Goal: Task Accomplishment & Management: Complete application form

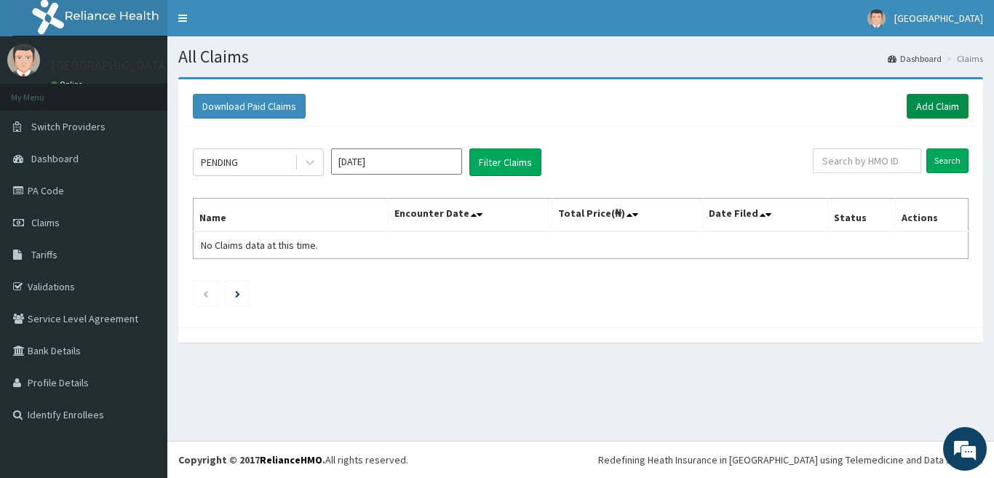
click at [923, 105] on link "Add Claim" at bounding box center [938, 106] width 62 height 25
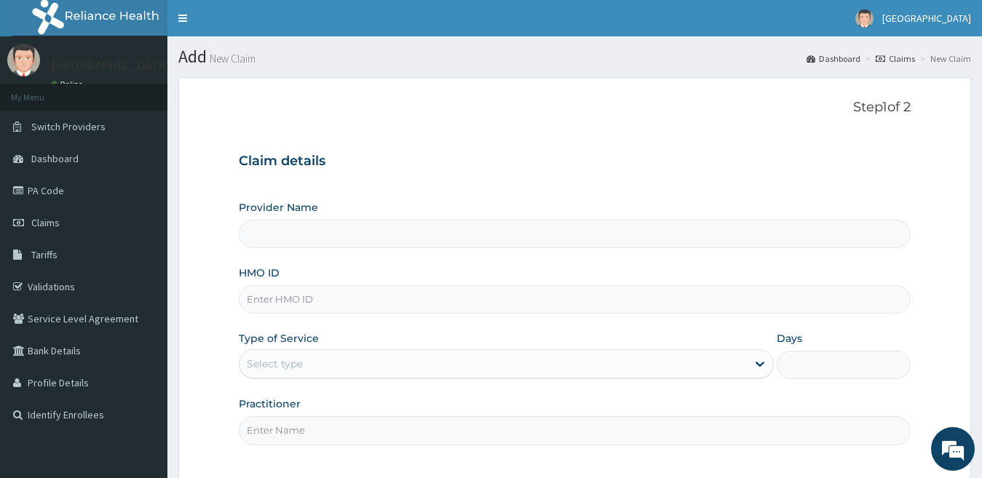
click at [515, 301] on input "HMO ID" at bounding box center [575, 299] width 673 height 28
type input "[GEOGRAPHIC_DATA]"
type input "EKI/10316/B"
click at [398, 364] on div "Select type" at bounding box center [493, 363] width 508 height 23
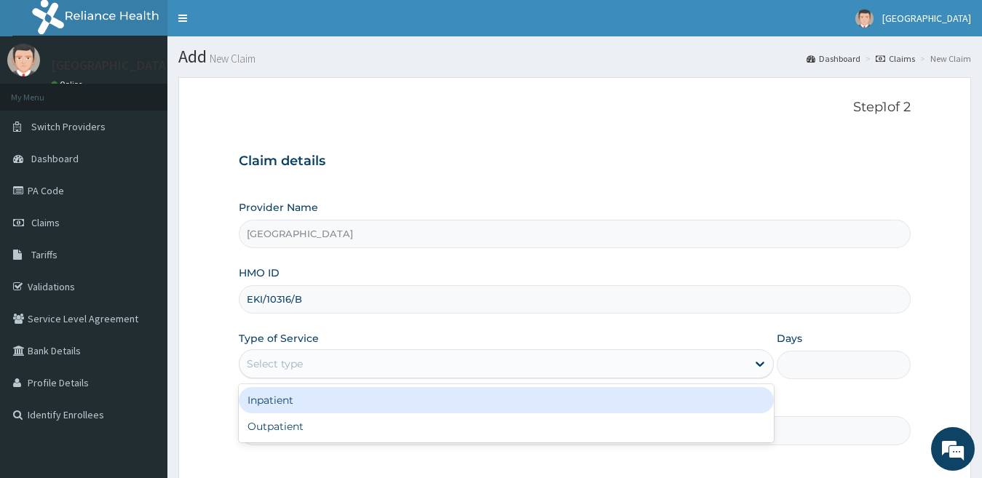
click at [384, 400] on div "Inpatient" at bounding box center [507, 400] width 536 height 26
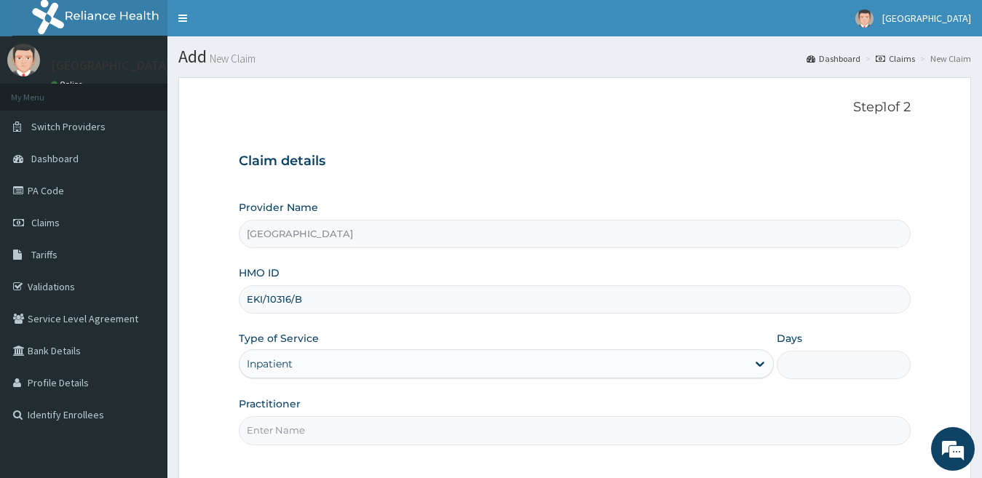
click at [832, 358] on input "Days" at bounding box center [844, 365] width 134 height 28
type input "2"
click at [839, 430] on input "Practitioner" at bounding box center [575, 430] width 673 height 28
type input "Dr Matthew"
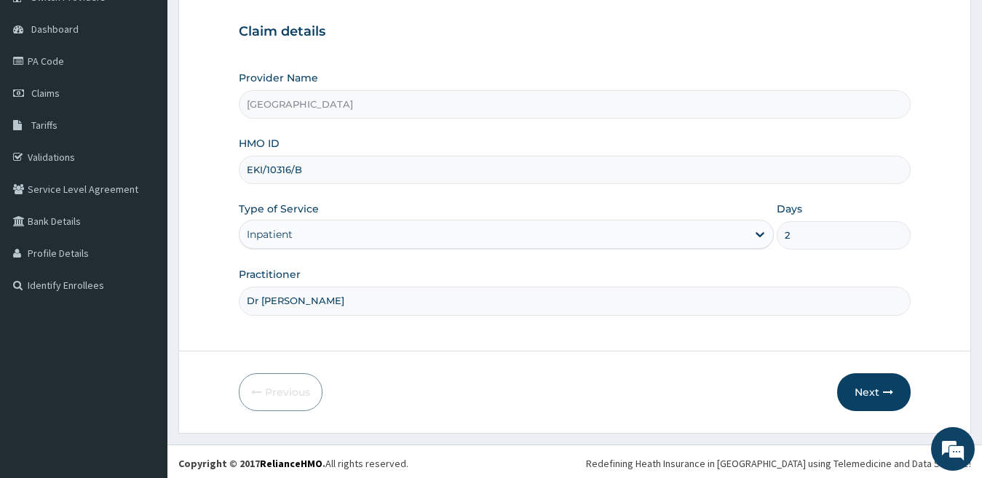
scroll to position [133, 0]
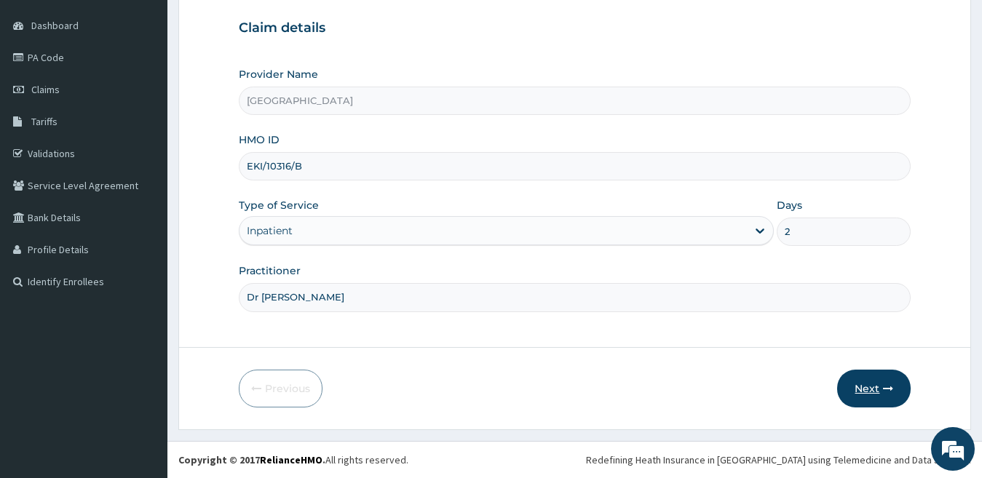
click at [875, 392] on button "Next" at bounding box center [874, 389] width 74 height 38
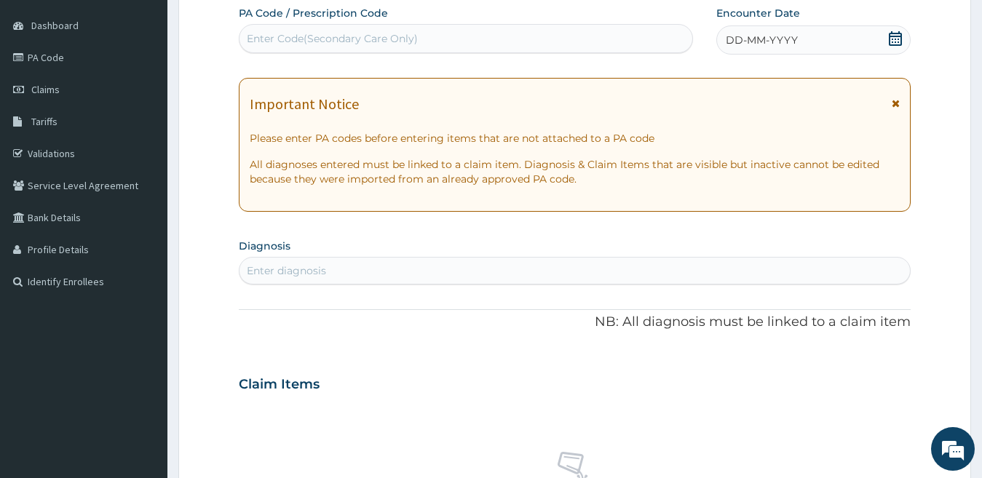
click at [510, 35] on div "Enter Code(Secondary Care Only)" at bounding box center [465, 38] width 453 height 23
type input "PA/D637B8"
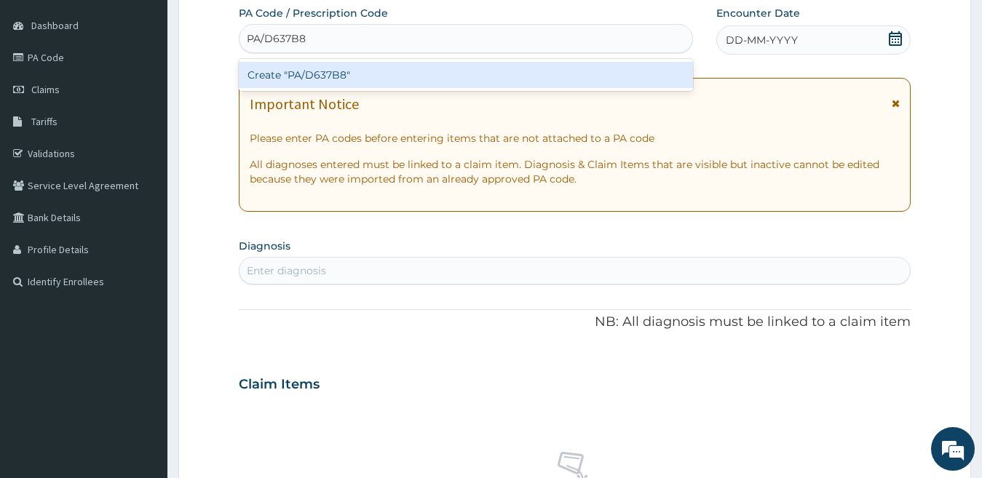
click at [496, 71] on div "Create "PA/D637B8"" at bounding box center [466, 75] width 454 height 26
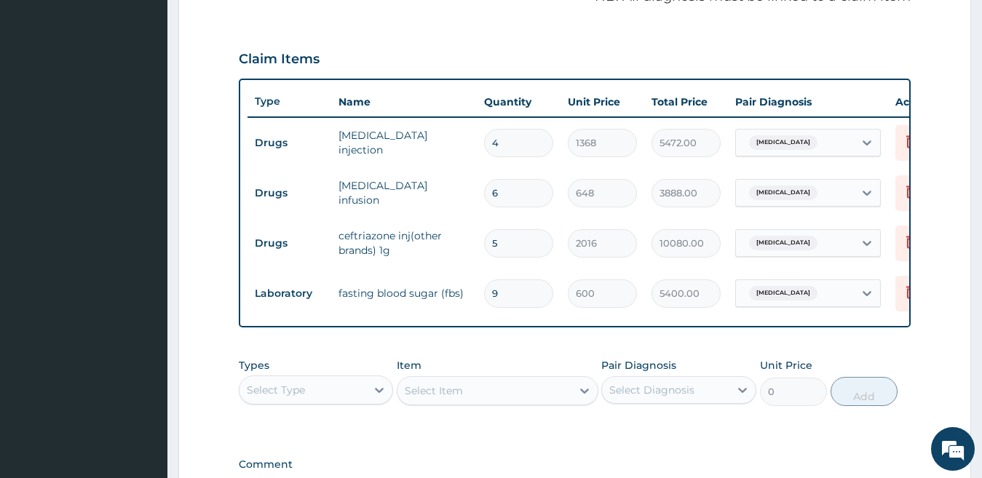
scroll to position [466, 0]
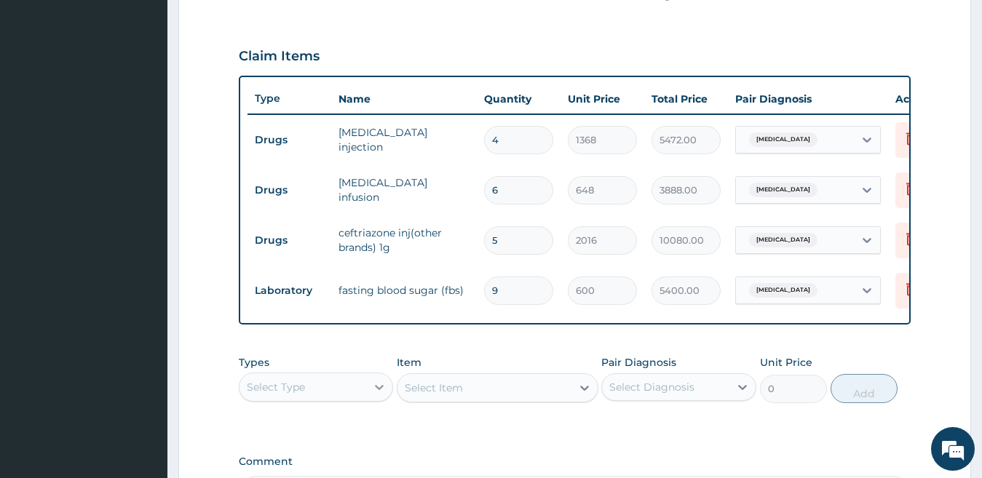
click at [379, 395] on icon at bounding box center [379, 387] width 15 height 15
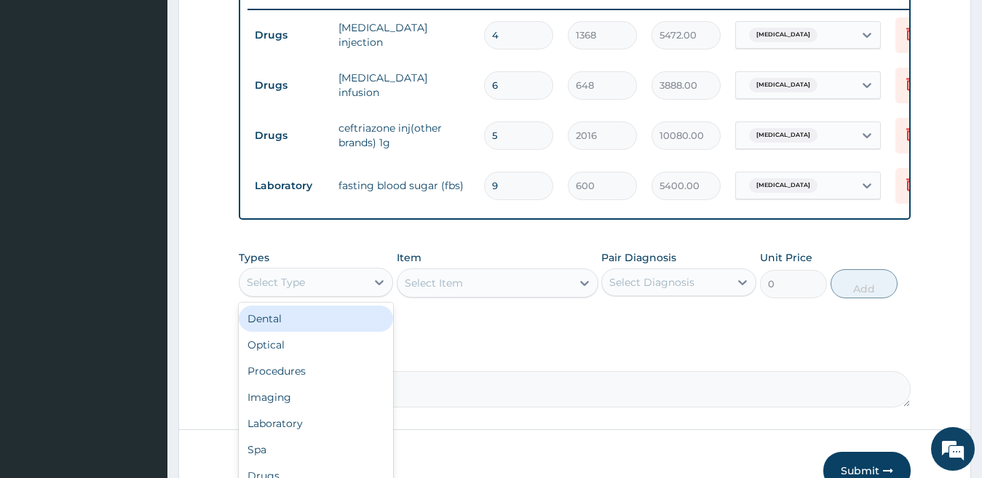
scroll to position [582, 0]
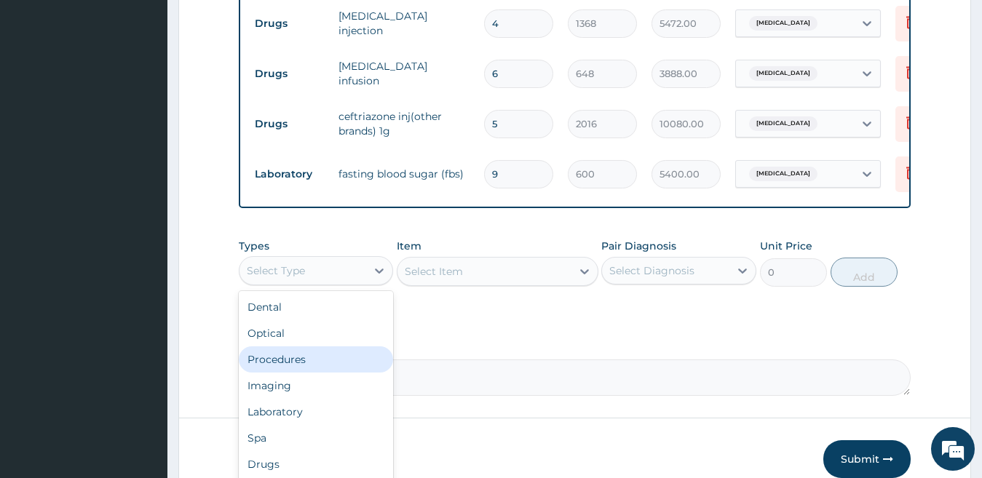
click at [337, 370] on div "Procedures" at bounding box center [316, 360] width 155 height 26
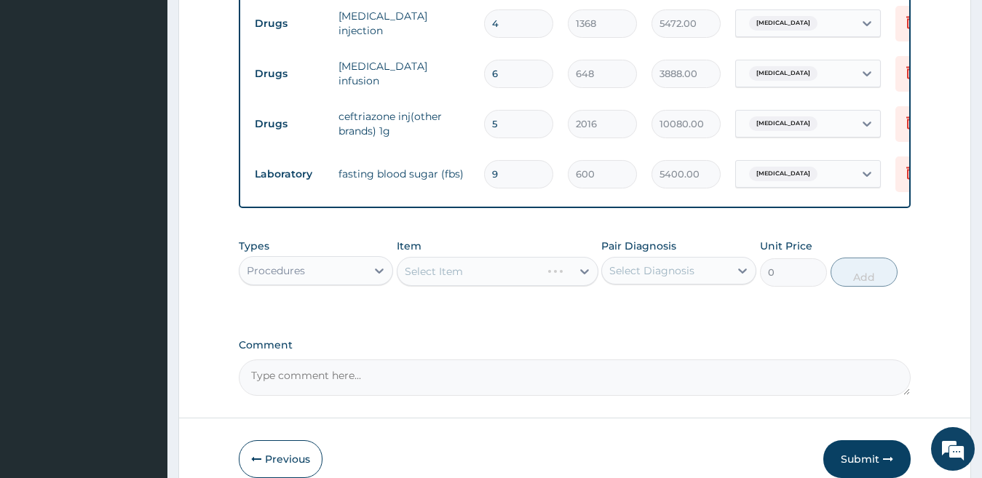
click at [446, 281] on div "Select Item" at bounding box center [498, 271] width 202 height 29
click at [584, 279] on icon at bounding box center [584, 271] width 15 height 15
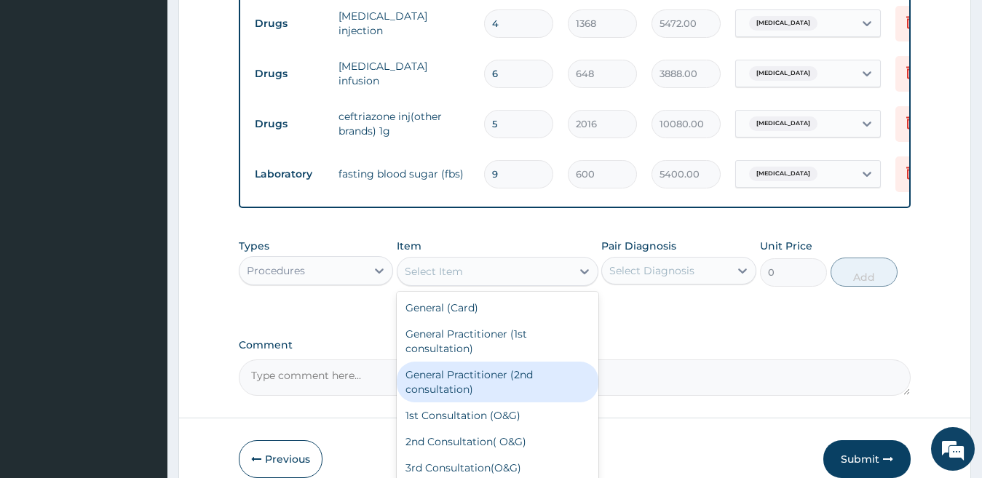
click at [547, 391] on div "General Practitioner (2nd consultation)" at bounding box center [498, 382] width 202 height 41
type input "2000"
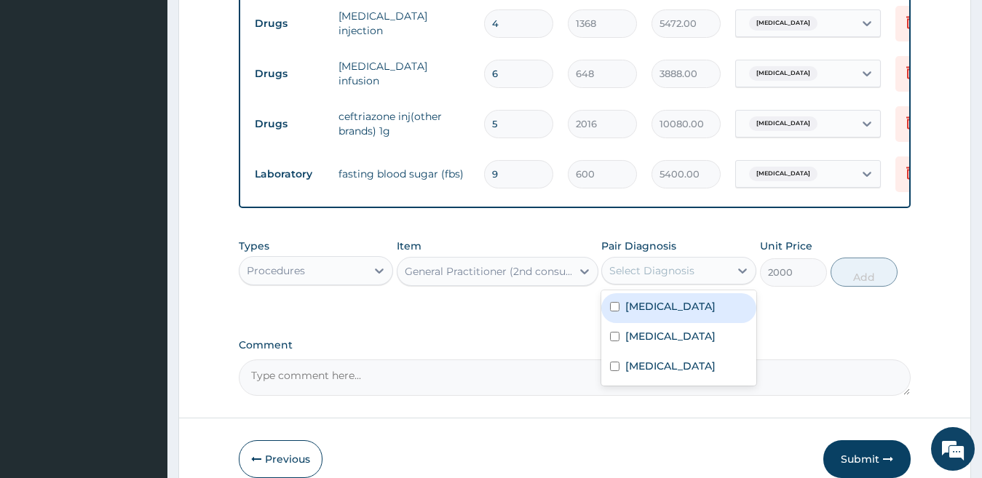
click at [716, 282] on div "Select Diagnosis" at bounding box center [665, 270] width 127 height 23
click at [708, 323] on div "Malaria" at bounding box center [678, 308] width 155 height 30
checkbox input "true"
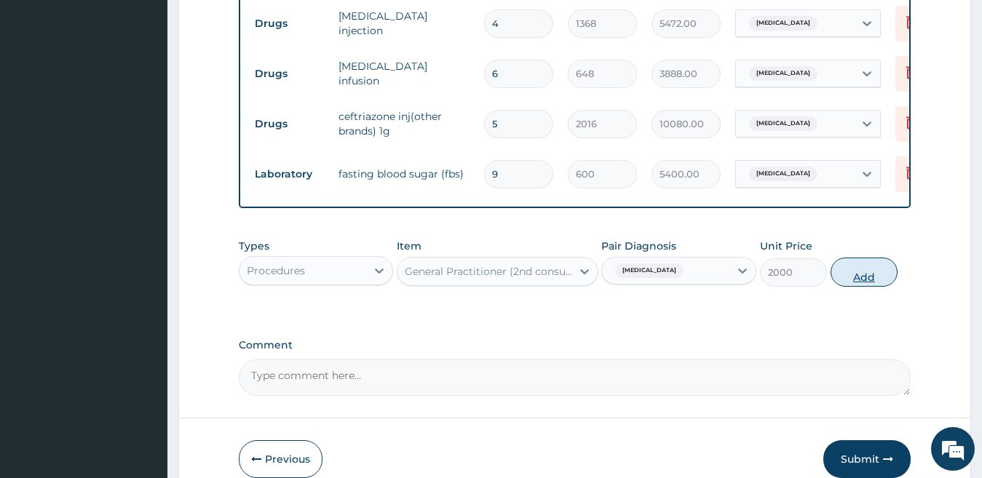
click at [874, 285] on button "Add" at bounding box center [864, 272] width 67 height 29
type input "0"
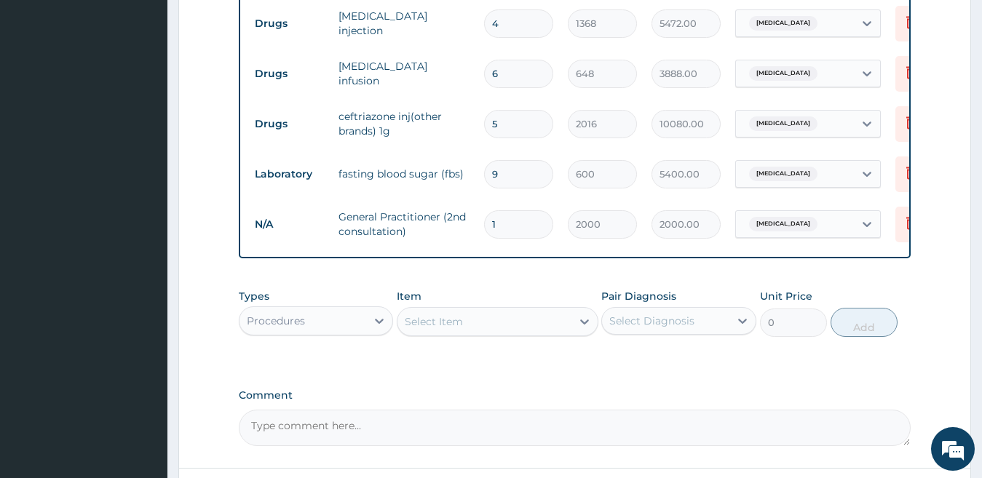
click at [446, 327] on div "Select Item" at bounding box center [434, 321] width 58 height 15
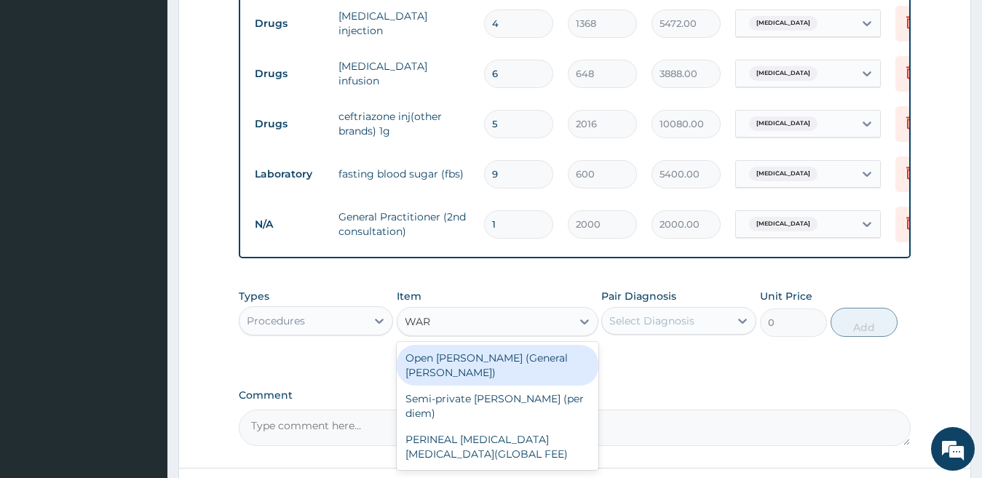
type input "WARD"
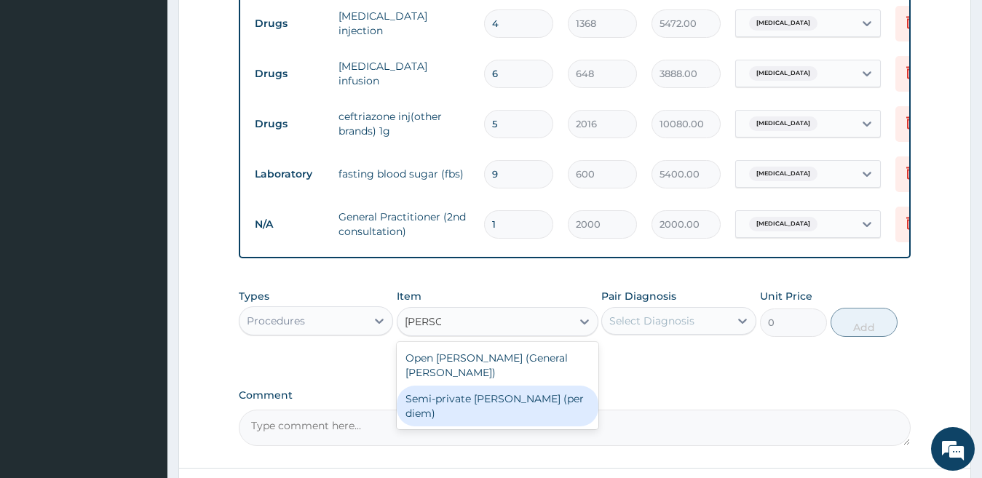
click at [569, 395] on div "Semi-private ward (per diem)" at bounding box center [498, 406] width 202 height 41
type input "7000"
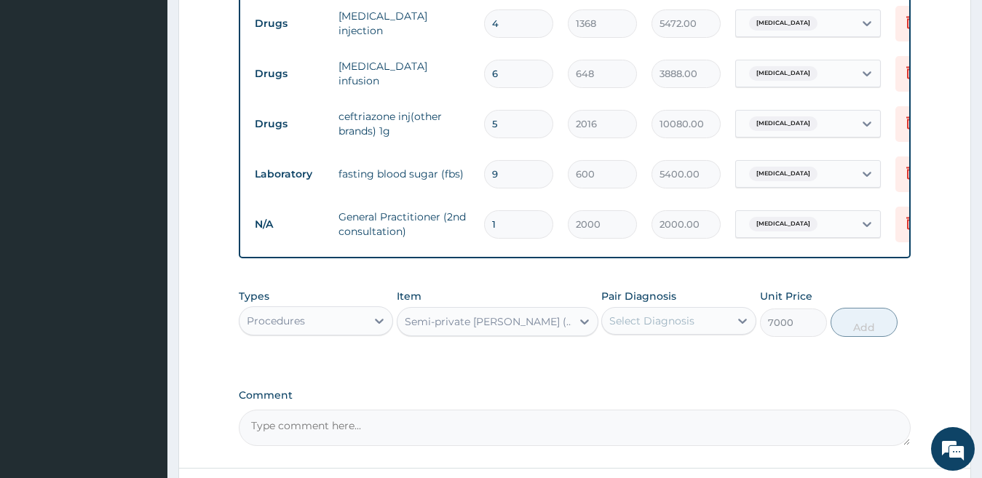
click at [688, 327] on div "Select Diagnosis" at bounding box center [651, 321] width 85 height 15
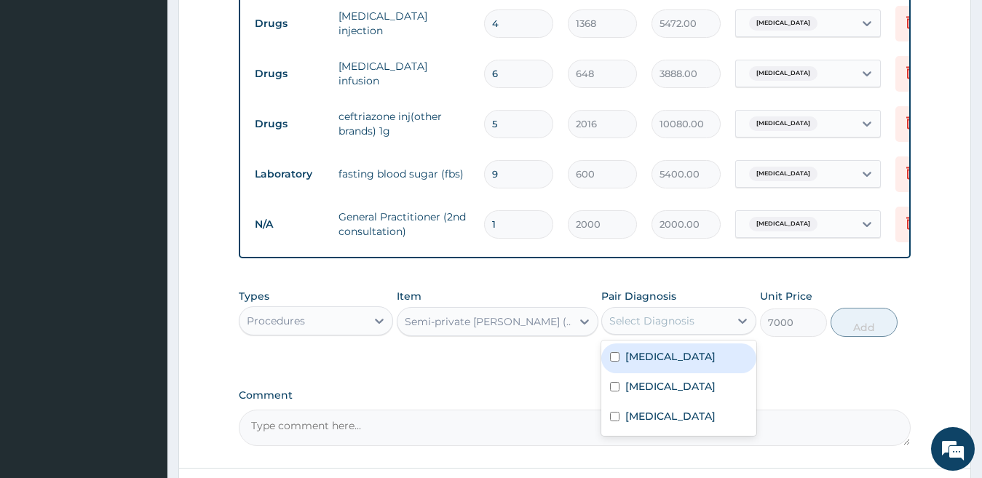
click at [676, 369] on div "Malaria" at bounding box center [678, 359] width 155 height 30
checkbox input "true"
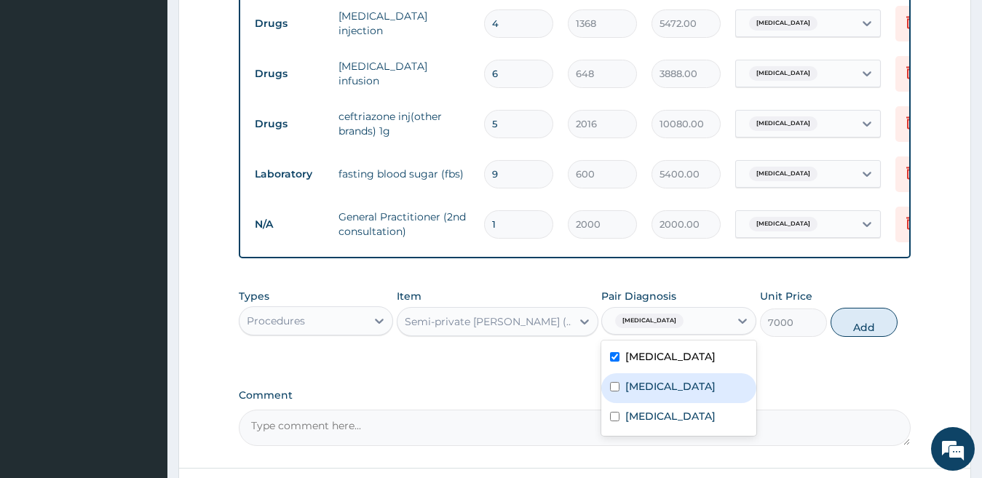
click at [668, 401] on div "Sepsis" at bounding box center [678, 388] width 155 height 30
checkbox input "true"
click at [846, 333] on button "Add" at bounding box center [864, 322] width 67 height 29
type input "0"
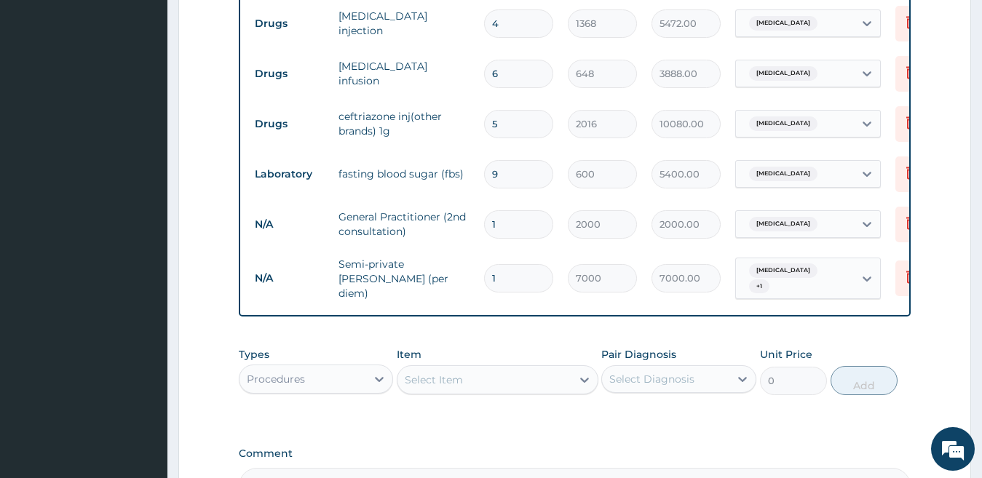
click at [540, 379] on div "Select Item" at bounding box center [484, 379] width 174 height 23
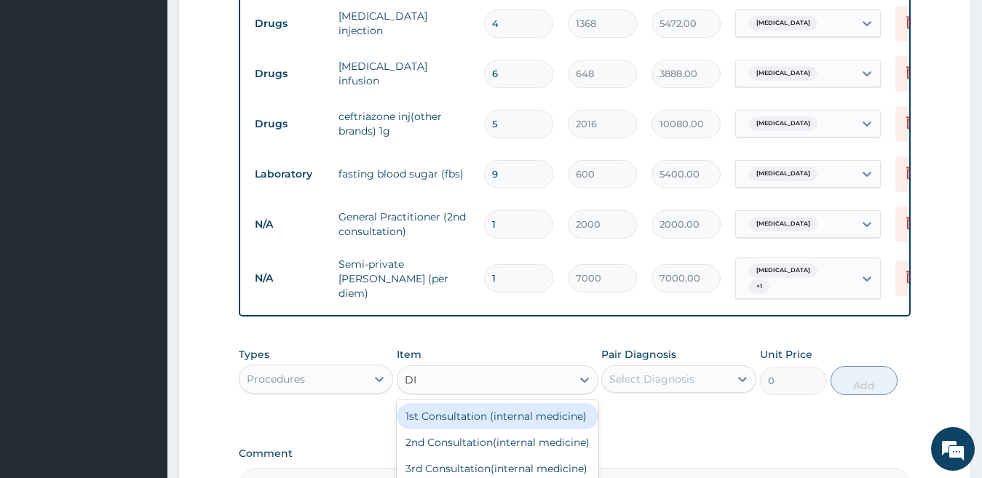
type input "DIE"
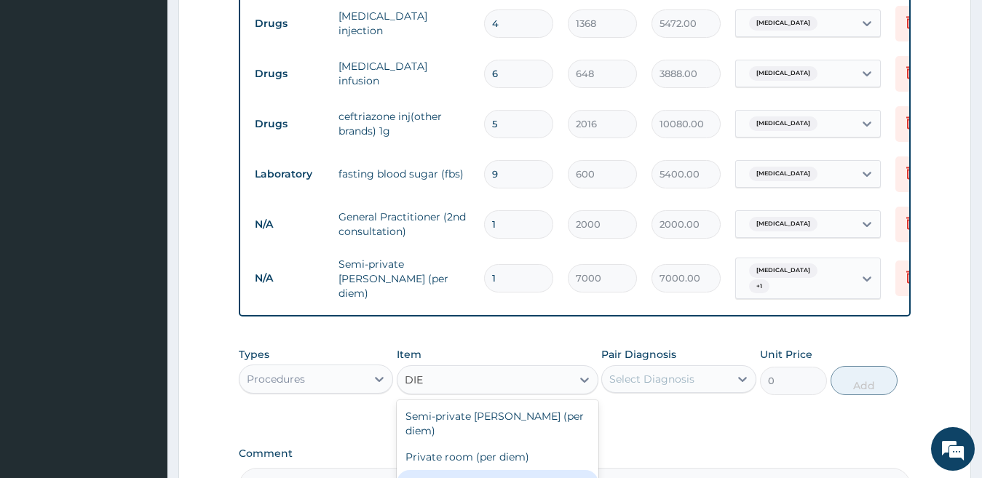
click at [526, 470] on div "General meal (per diem)" at bounding box center [498, 483] width 202 height 26
type input "3000"
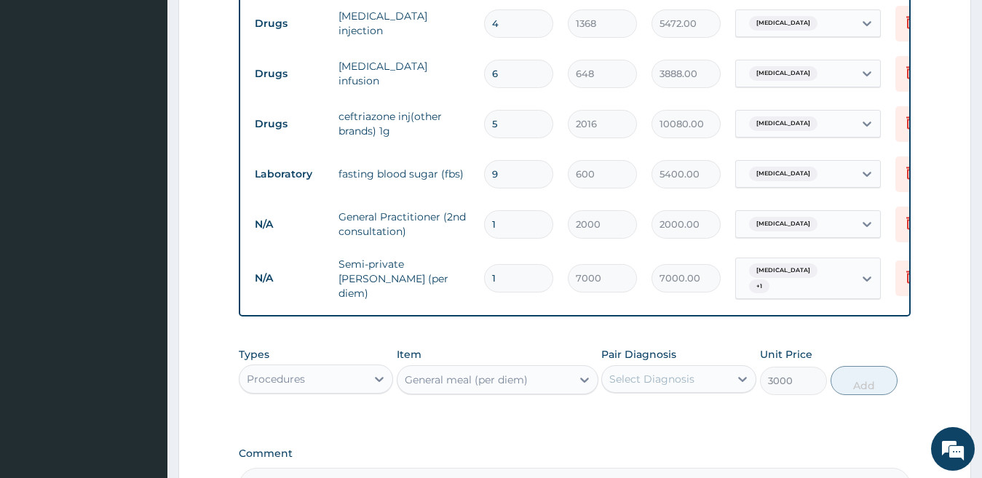
click at [617, 383] on div "Select Diagnosis" at bounding box center [651, 379] width 85 height 15
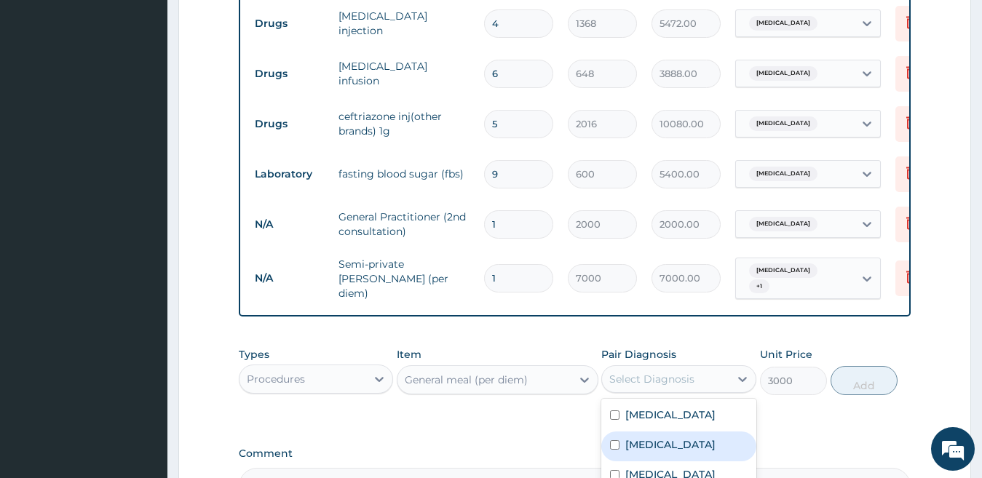
drag, startPoint x: 622, startPoint y: 423, endPoint x: 617, endPoint y: 463, distance: 40.3
click at [617, 463] on div "Malaria Sepsis Hyperglycemia" at bounding box center [678, 446] width 155 height 95
click at [617, 462] on div "Sepsis" at bounding box center [678, 447] width 155 height 30
checkbox input "true"
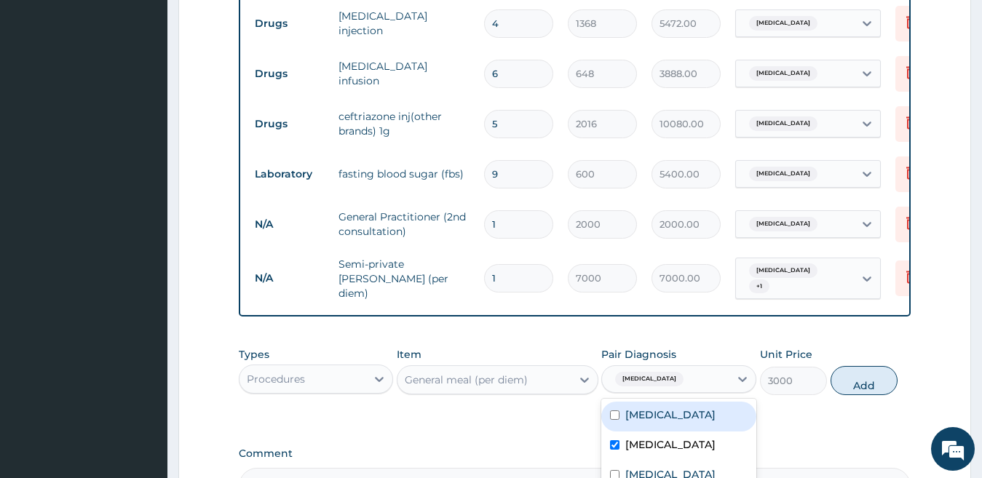
click at [622, 426] on div "Malaria" at bounding box center [678, 417] width 155 height 30
checkbox input "true"
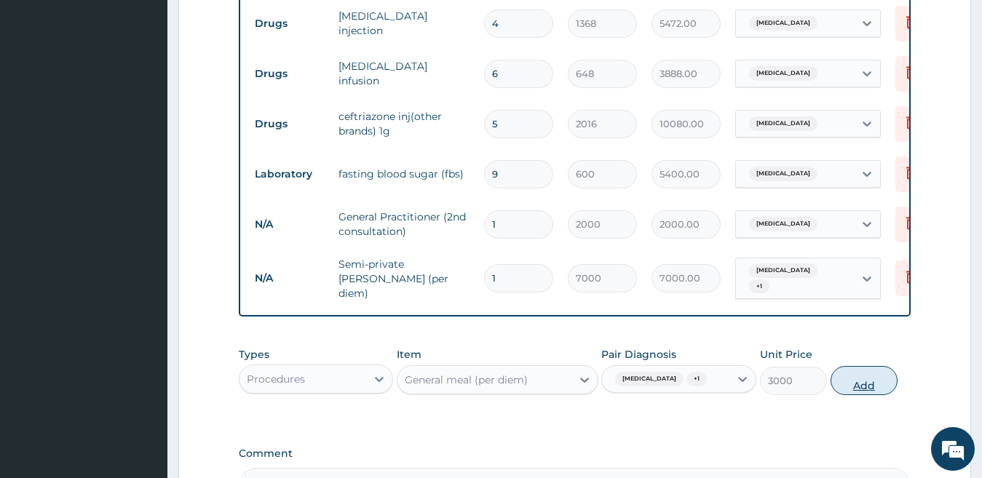
click at [852, 387] on button "Add" at bounding box center [864, 380] width 67 height 29
type input "0"
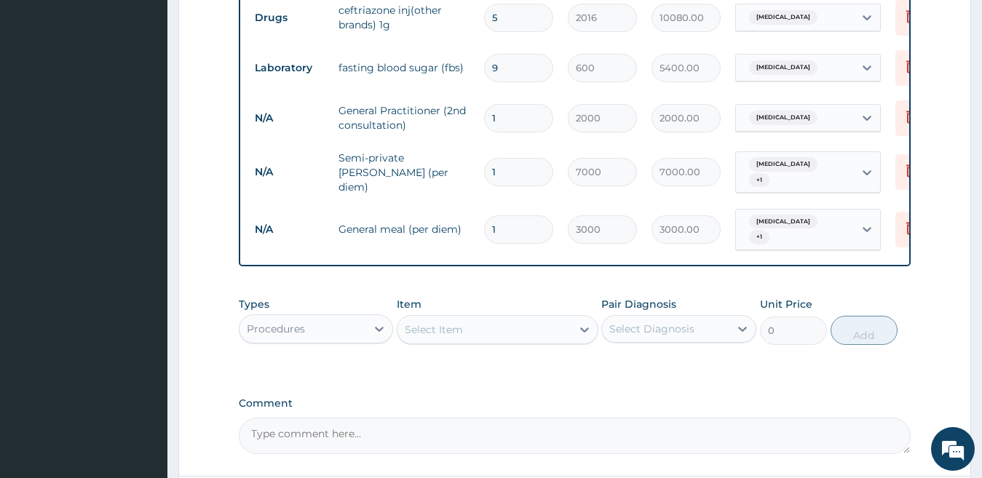
scroll to position [699, 0]
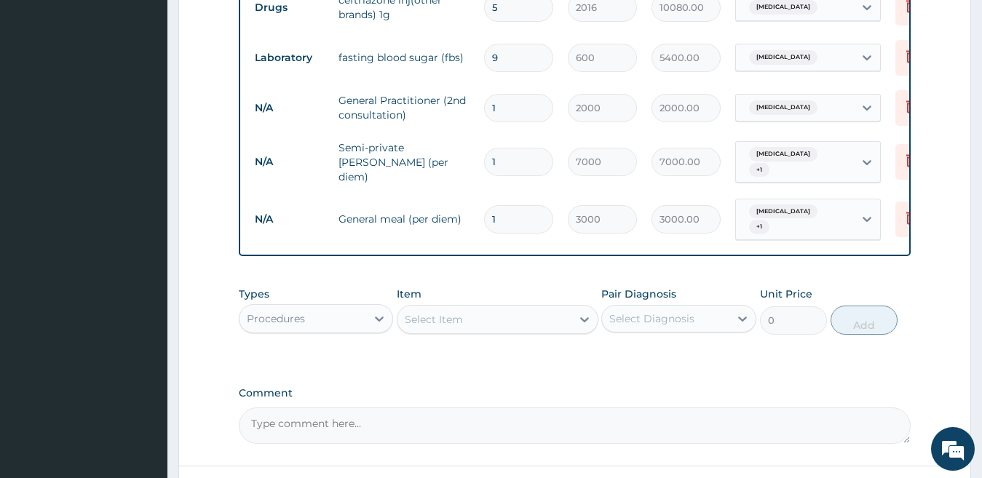
click at [510, 52] on input "9" at bounding box center [518, 58] width 69 height 28
type input "0.00"
type input "1"
type input "600.00"
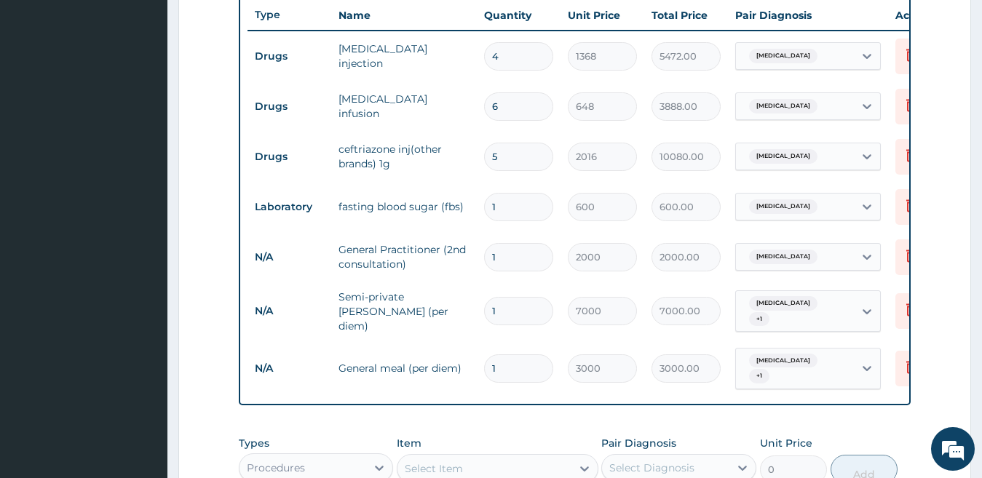
scroll to position [553, 0]
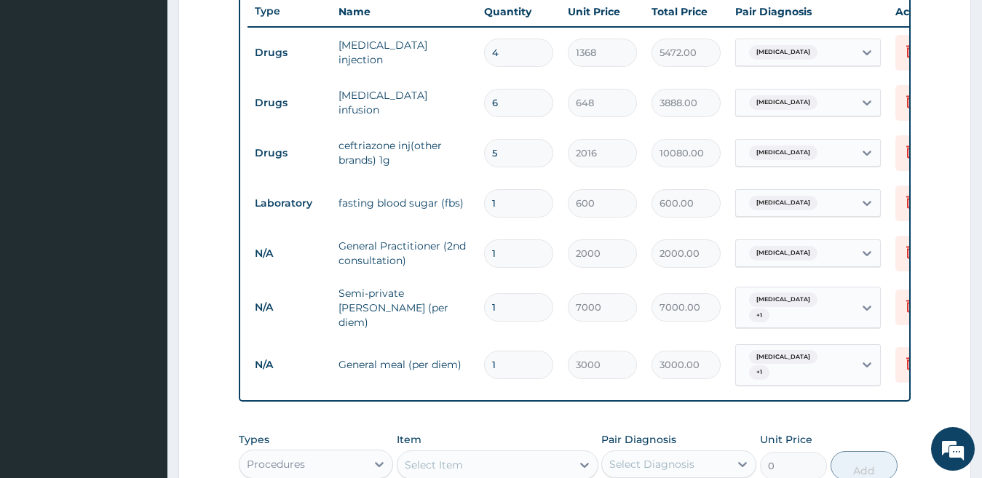
type input "1"
click at [513, 303] on input "1" at bounding box center [518, 307] width 69 height 28
type input "0.00"
type input "2"
type input "14000.00"
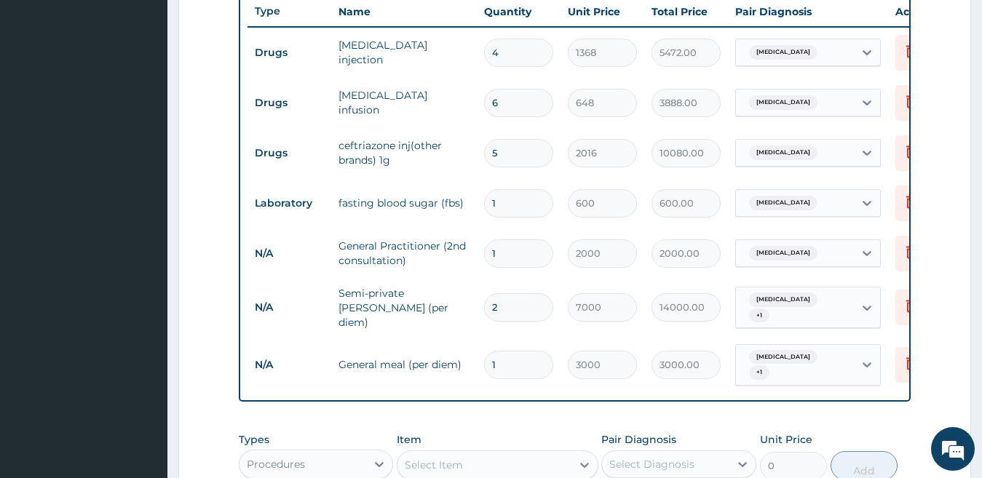
type input "2"
click at [509, 357] on input "1" at bounding box center [518, 365] width 69 height 28
type input "0.00"
type input "2"
type input "6000.00"
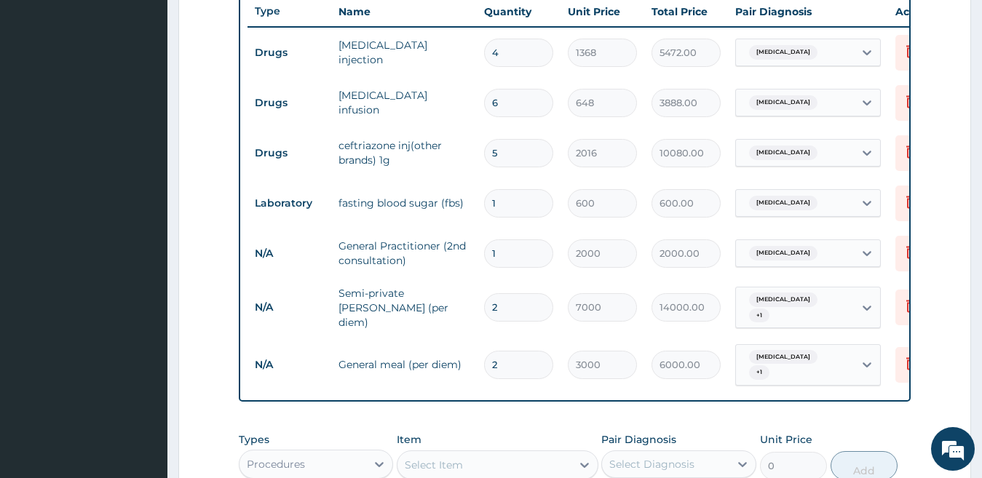
type input "2"
click at [446, 458] on div "Select Item" at bounding box center [434, 465] width 58 height 15
type input "NURSING"
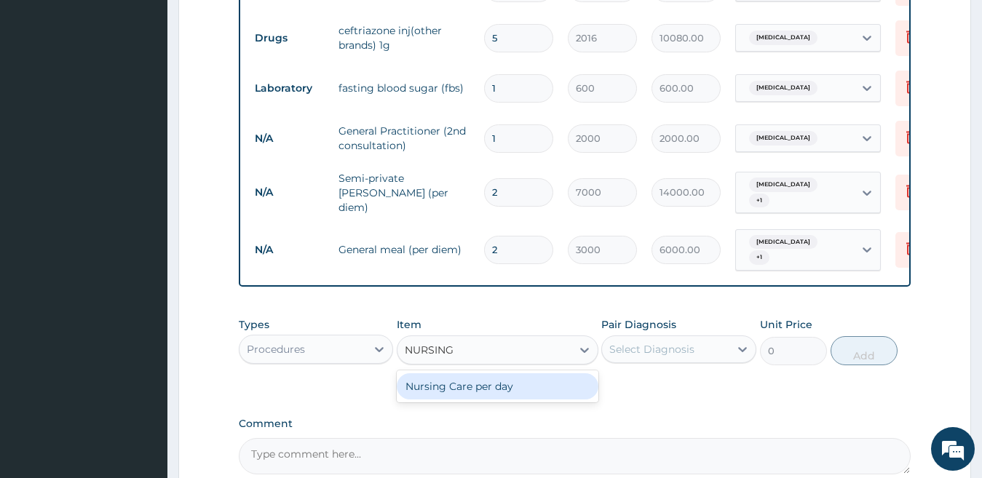
scroll to position [670, 0]
click at [584, 377] on div "Nursing Care per day" at bounding box center [498, 385] width 202 height 26
type input "2000"
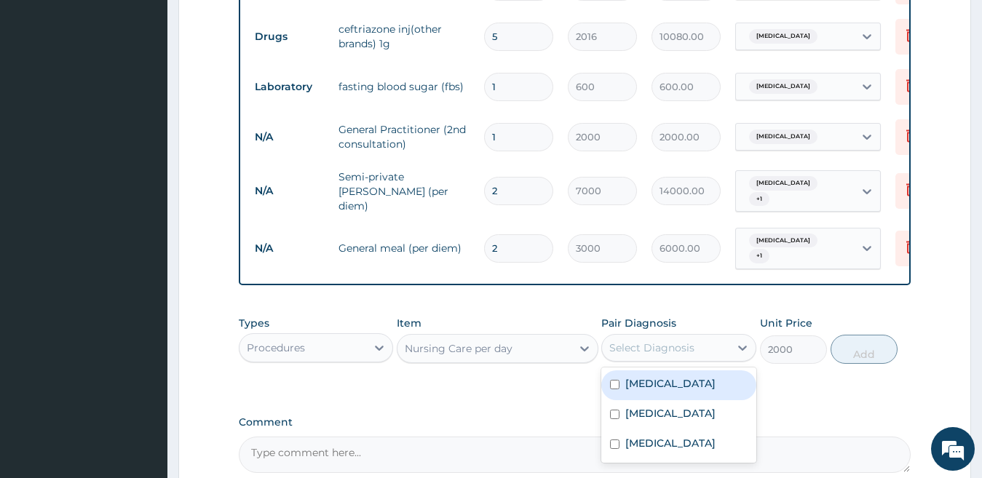
click at [662, 347] on div "Select Diagnosis" at bounding box center [651, 348] width 85 height 15
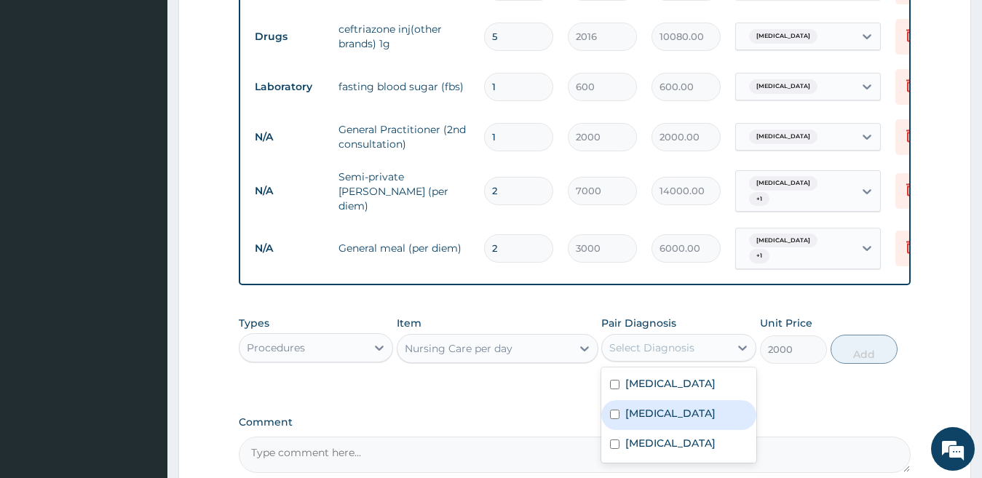
click at [658, 408] on label "Sepsis" at bounding box center [670, 413] width 90 height 15
checkbox input "true"
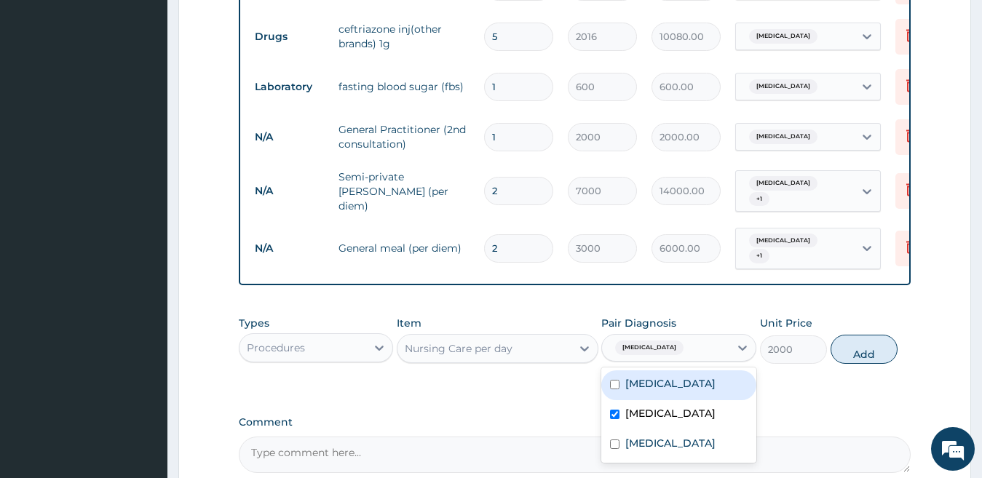
click at [660, 381] on label "Malaria" at bounding box center [670, 383] width 90 height 15
checkbox input "true"
click at [855, 350] on button "Add" at bounding box center [864, 349] width 67 height 29
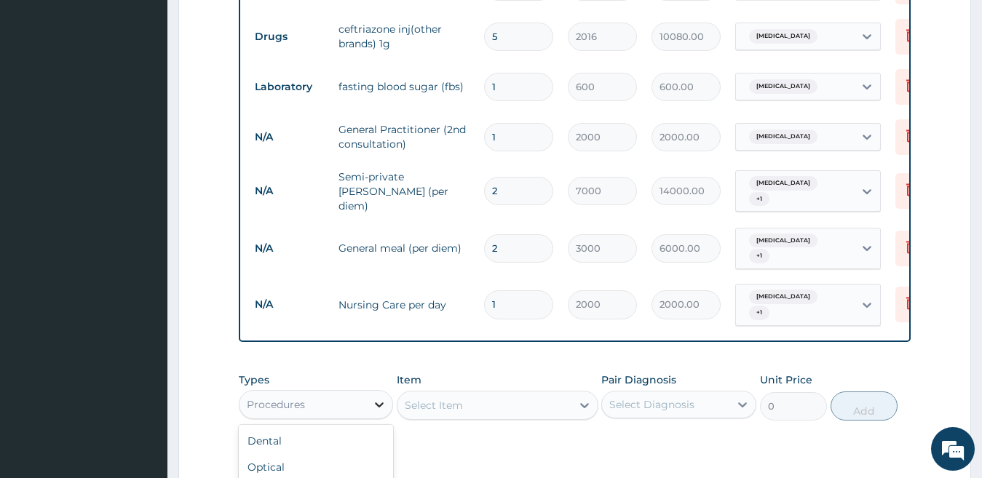
click at [373, 397] on icon at bounding box center [379, 404] width 15 height 15
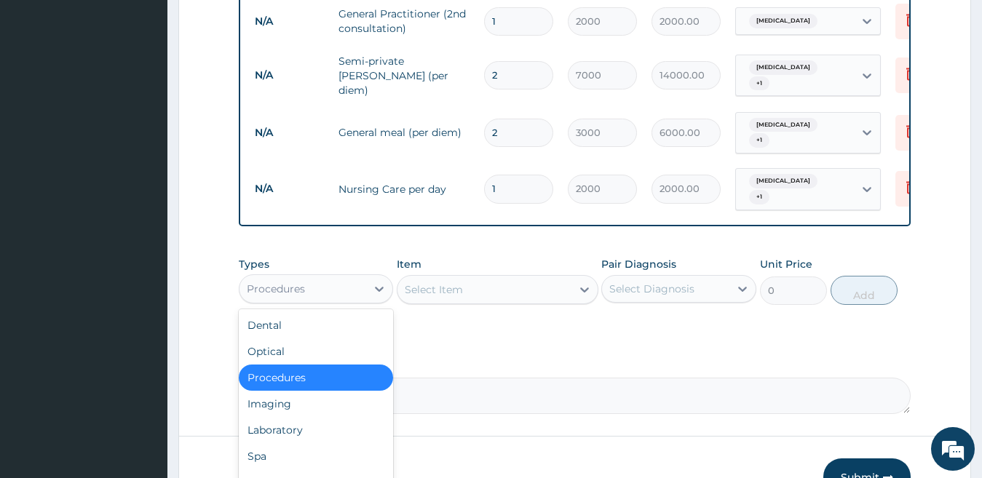
scroll to position [786, 0]
click at [330, 473] on div "Drugs" at bounding box center [316, 482] width 155 height 26
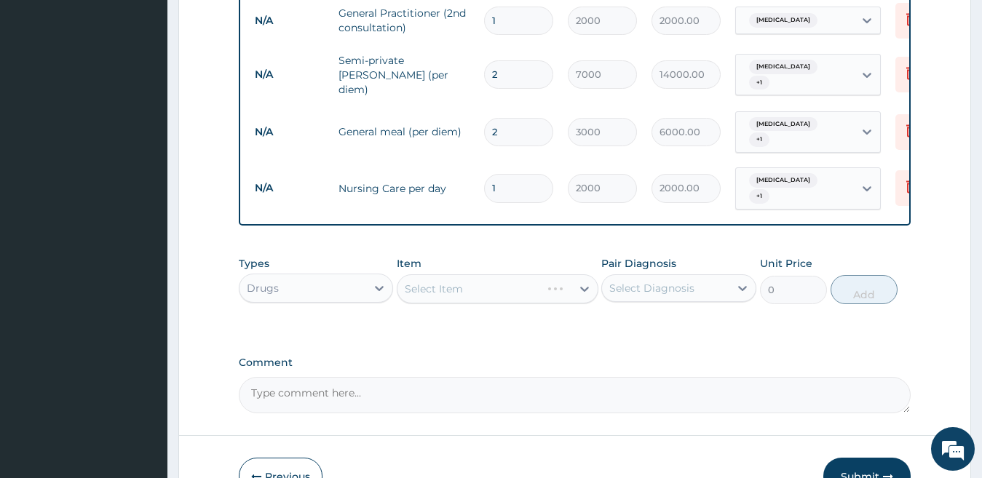
click at [526, 278] on div "Select Item" at bounding box center [498, 288] width 202 height 29
click at [535, 278] on div "Select Item" at bounding box center [484, 288] width 174 height 23
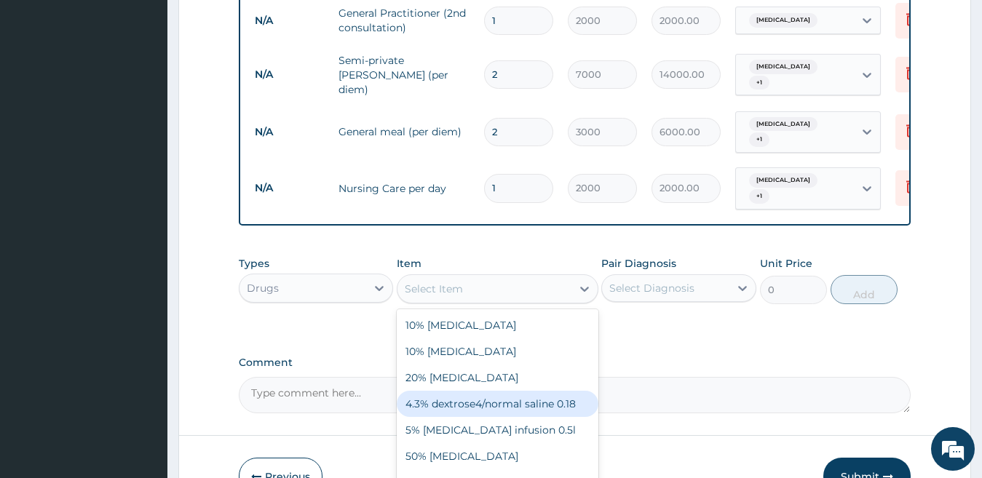
click at [559, 396] on div "4.3% dextrose4/normal saline 0.18" at bounding box center [498, 404] width 202 height 26
type input "1700"
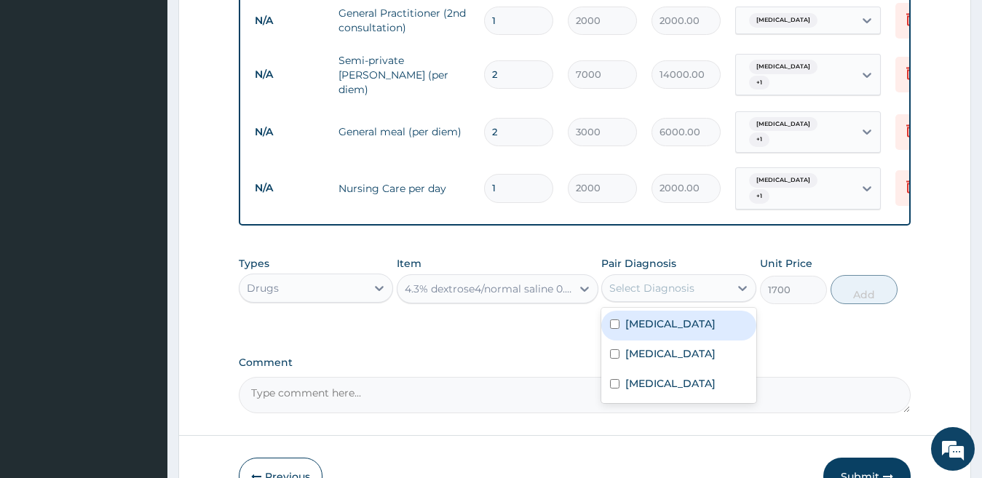
click at [660, 281] on div "Select Diagnosis" at bounding box center [651, 288] width 85 height 15
click at [649, 322] on label "Malaria" at bounding box center [670, 324] width 90 height 15
checkbox input "true"
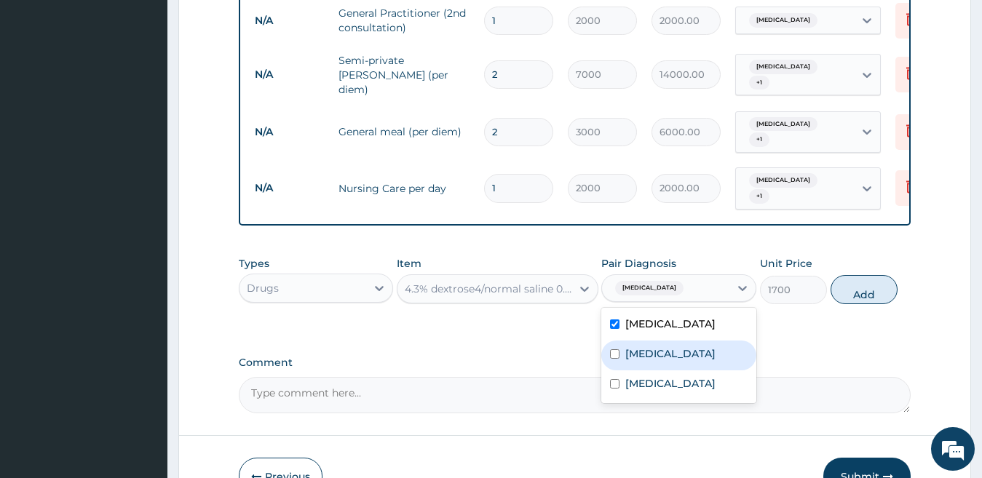
click at [643, 347] on label "Sepsis" at bounding box center [670, 354] width 90 height 15
checkbox input "true"
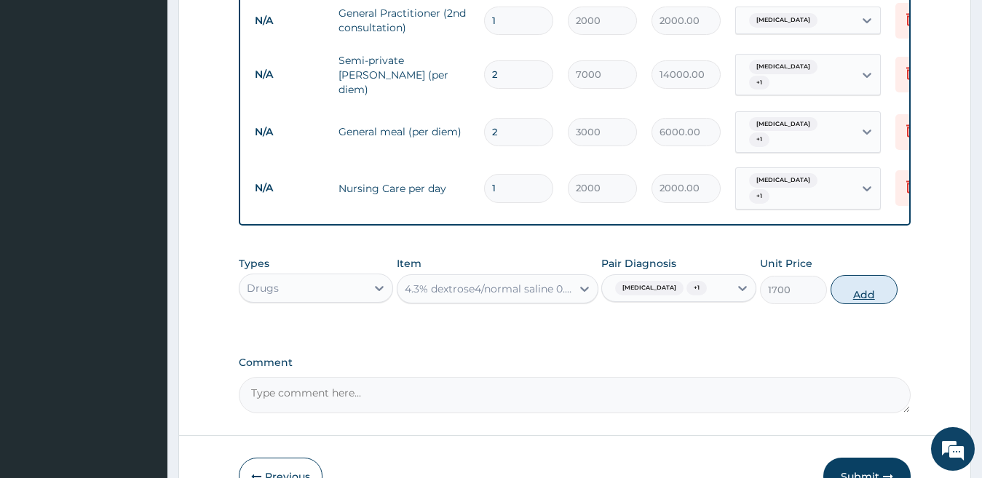
click at [876, 281] on button "Add" at bounding box center [864, 289] width 67 height 29
type input "0"
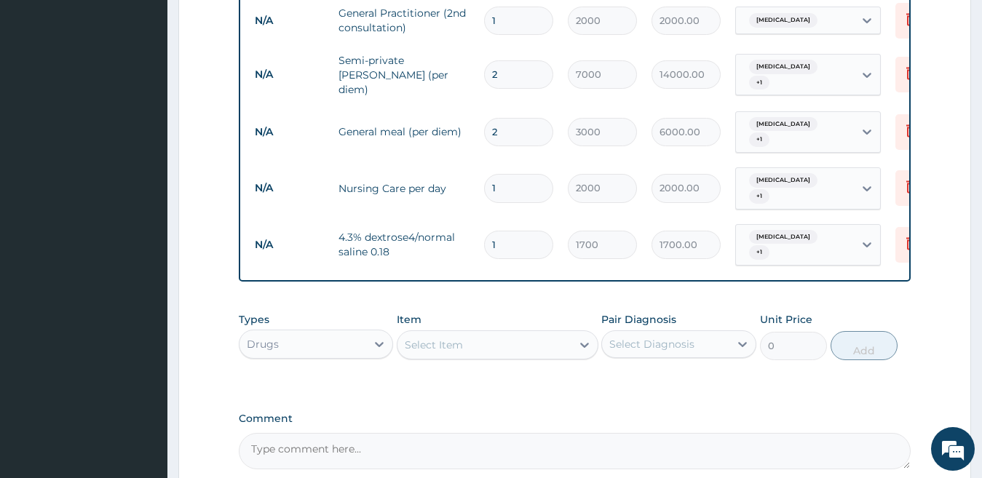
scroll to position [801, 0]
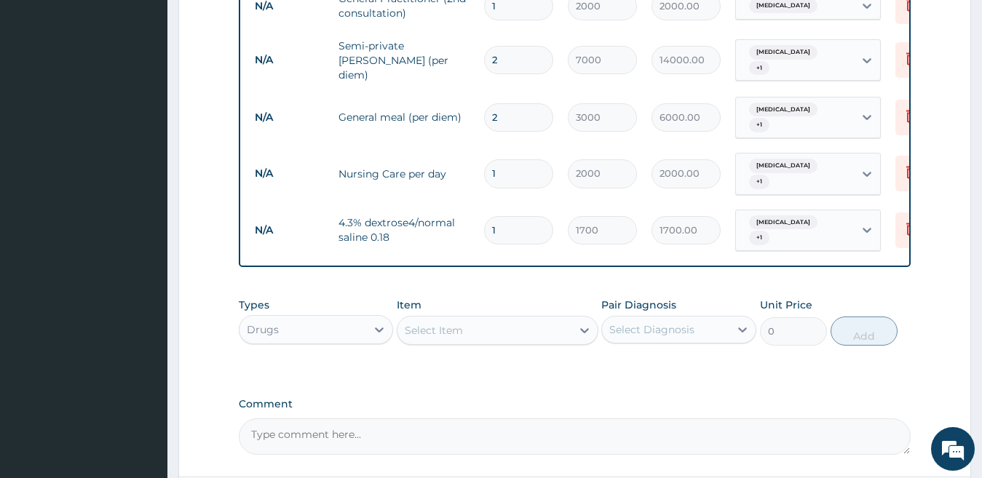
click at [542, 319] on div "Select Item" at bounding box center [484, 330] width 174 height 23
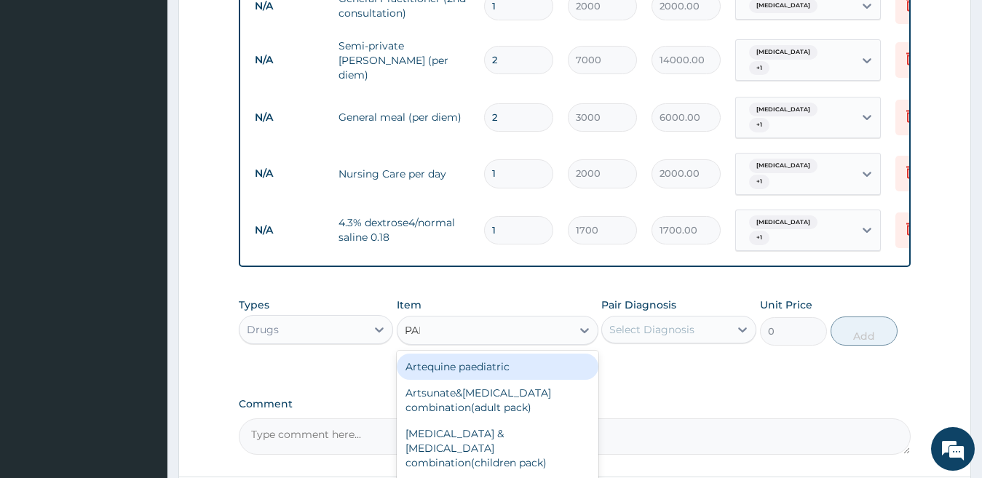
type input "PARA"
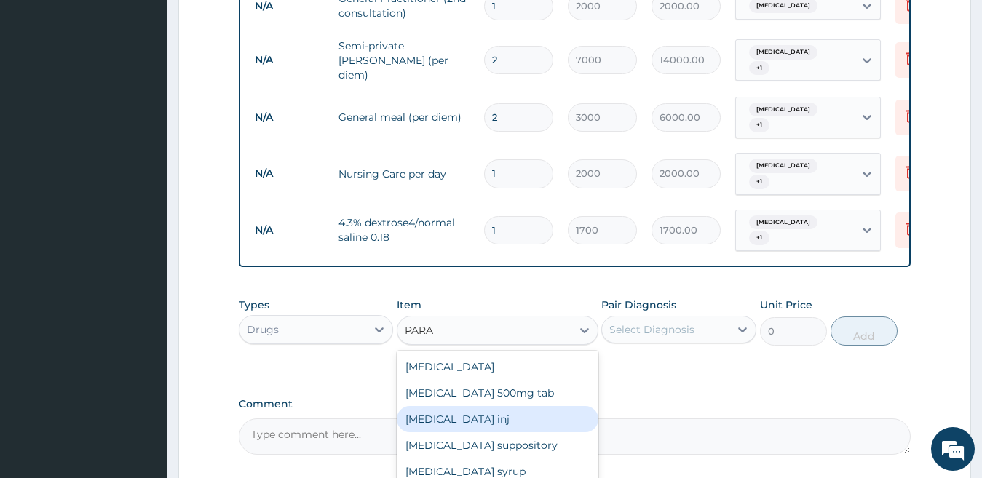
click at [512, 406] on div "Paracetamol inj" at bounding box center [498, 419] width 202 height 26
type input "180"
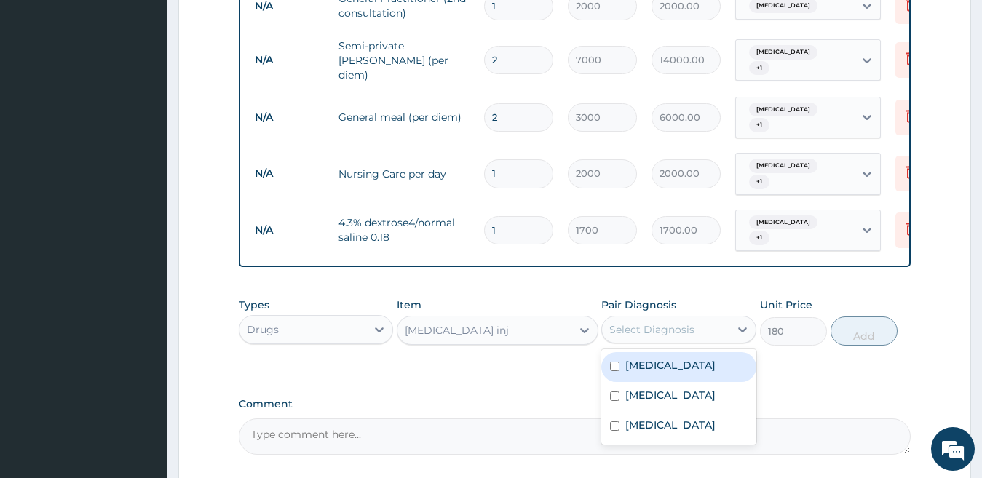
click at [676, 322] on div "Select Diagnosis" at bounding box center [651, 329] width 85 height 15
click at [668, 356] on div "Malaria" at bounding box center [678, 367] width 155 height 30
checkbox input "true"
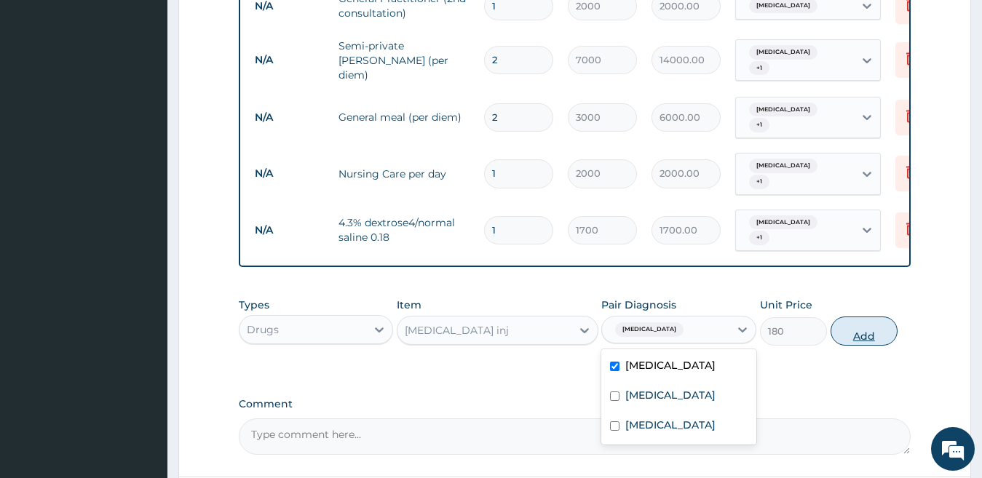
click at [855, 320] on button "Add" at bounding box center [864, 331] width 67 height 29
type input "0"
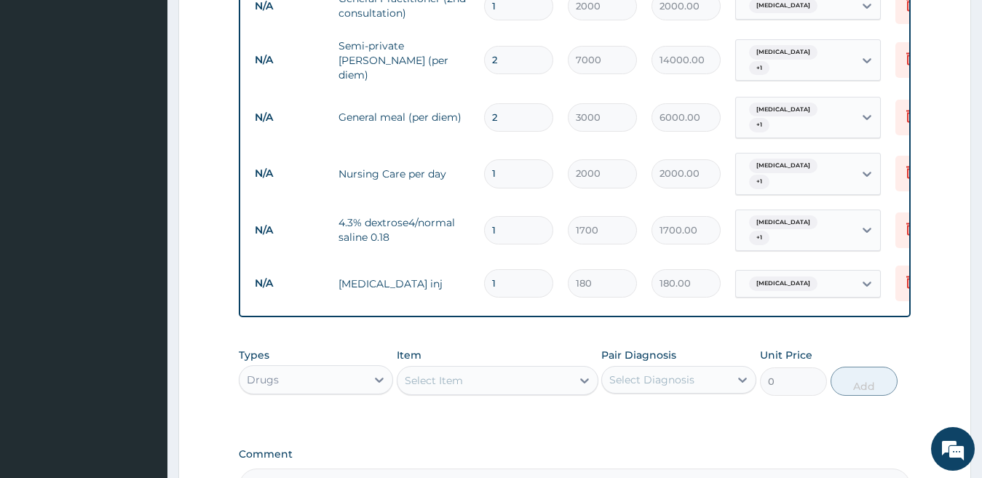
click at [530, 369] on div "Select Item" at bounding box center [484, 380] width 174 height 23
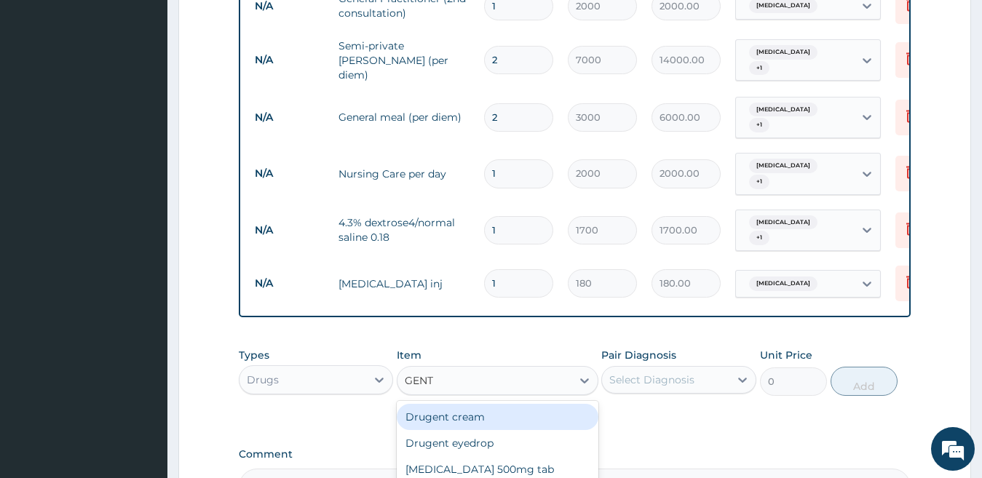
type input "GENTA"
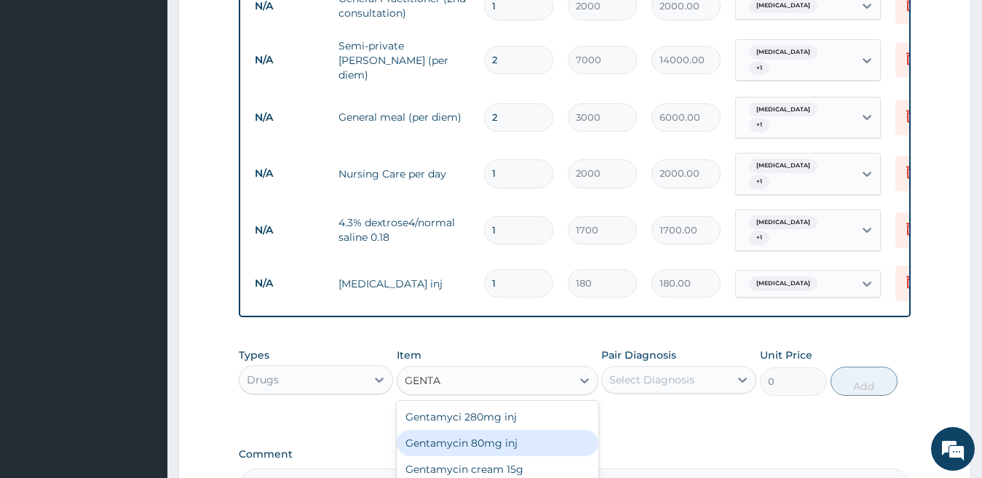
click at [507, 430] on div "Gentamycin 80mg inj" at bounding box center [498, 443] width 202 height 26
type input "259.2"
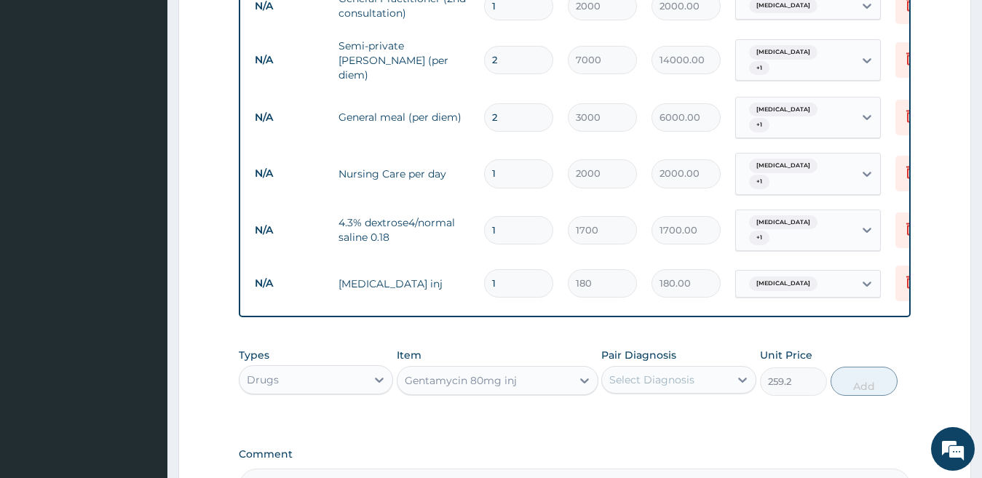
click at [664, 373] on div "Select Diagnosis" at bounding box center [651, 380] width 85 height 15
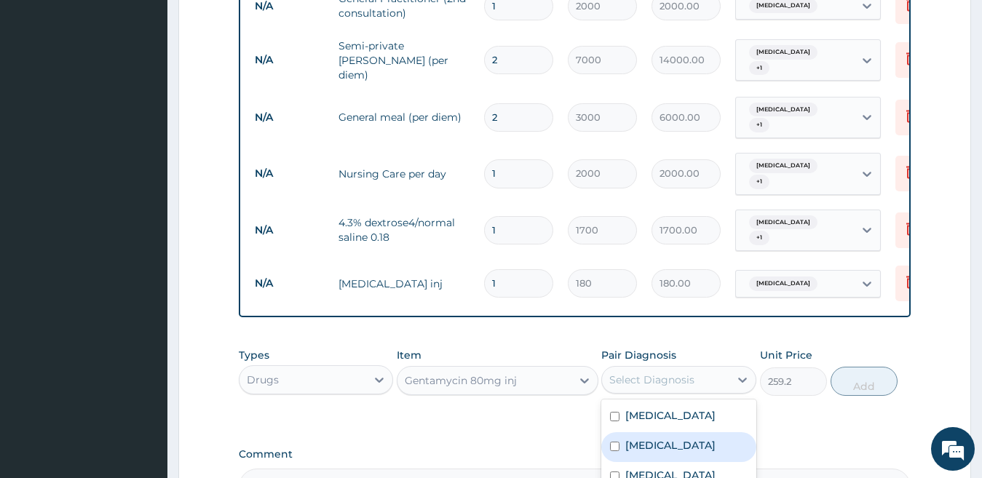
click at [641, 438] on label "Sepsis" at bounding box center [670, 445] width 90 height 15
checkbox input "true"
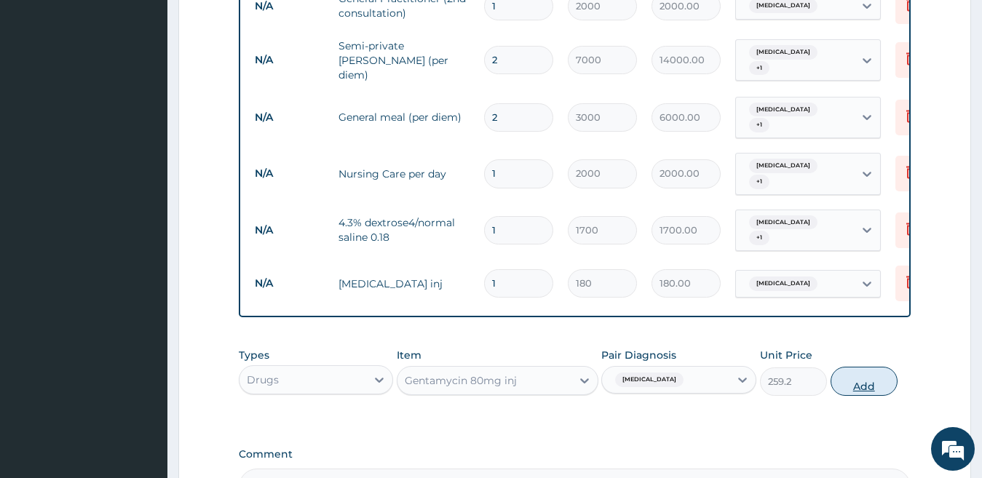
click at [849, 373] on button "Add" at bounding box center [864, 381] width 67 height 29
type input "0"
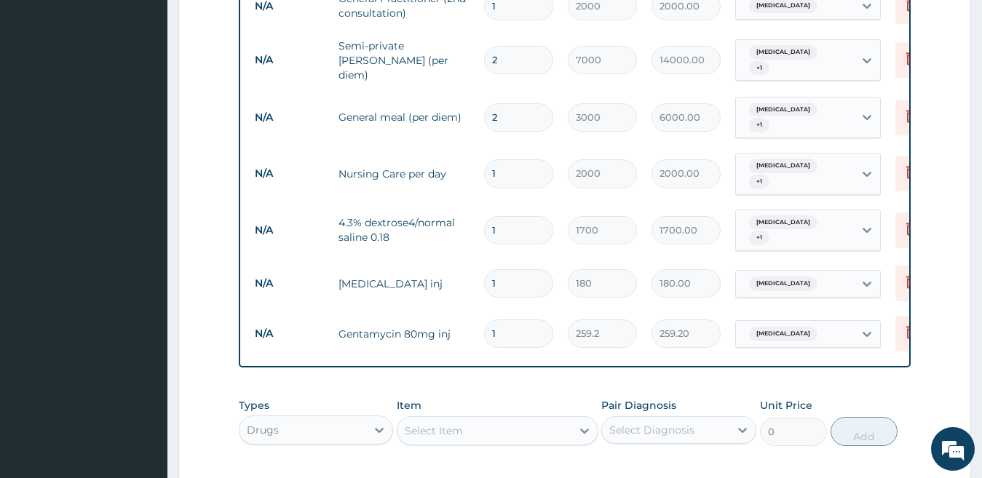
click at [510, 419] on div "Select Item" at bounding box center [484, 430] width 174 height 23
type input "LORAT"
click at [506, 455] on div "Loratidine 10mg tab" at bounding box center [498, 467] width 202 height 26
type input "120"
click at [734, 417] on div at bounding box center [742, 430] width 26 height 26
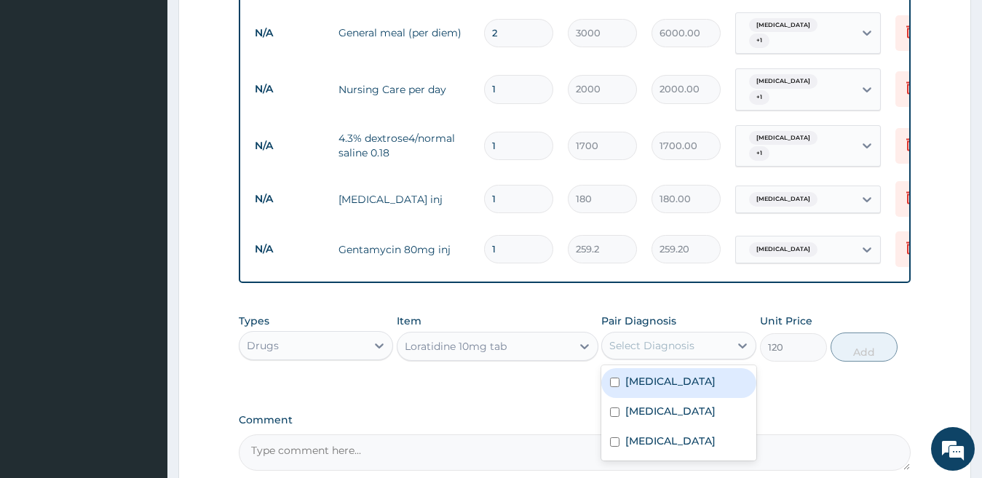
scroll to position [888, 0]
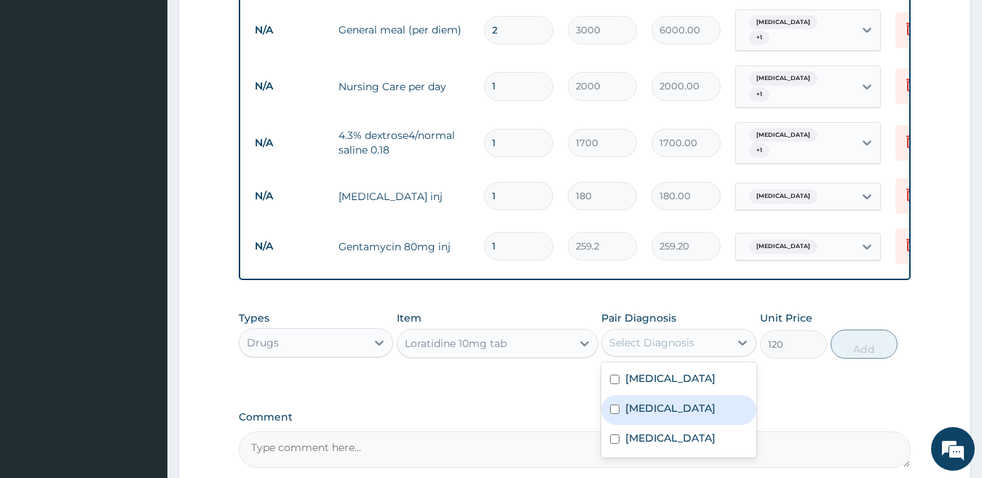
click at [705, 398] on div "Sepsis" at bounding box center [678, 410] width 155 height 30
checkbox input "true"
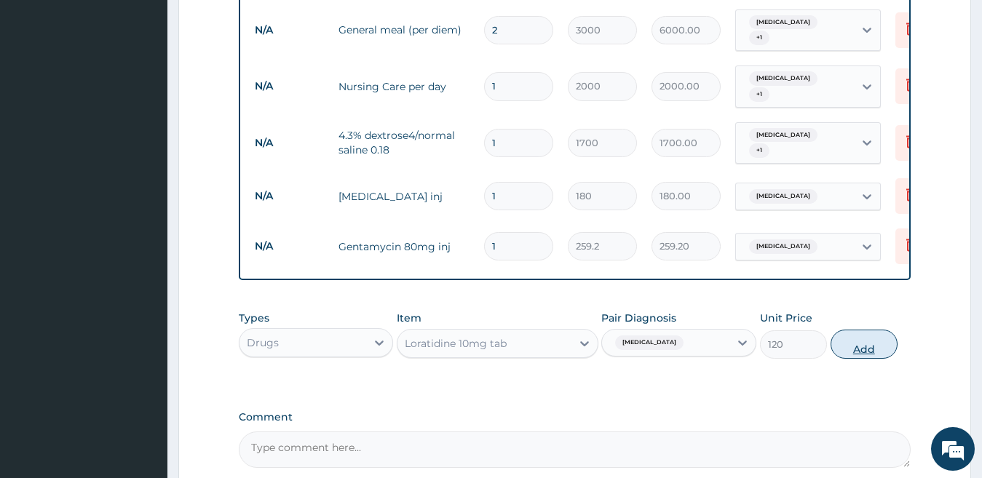
click at [844, 333] on button "Add" at bounding box center [864, 344] width 67 height 29
type input "0"
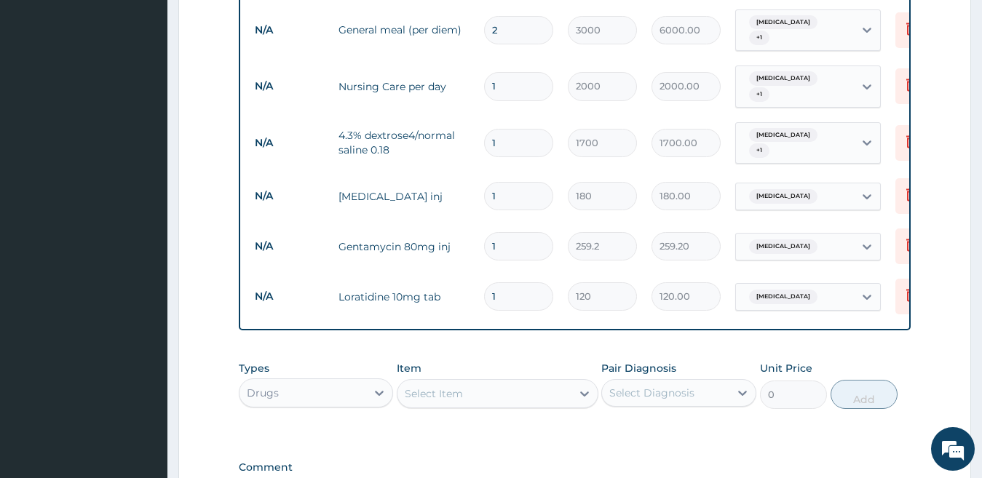
click at [425, 387] on div "Select Item" at bounding box center [434, 394] width 58 height 15
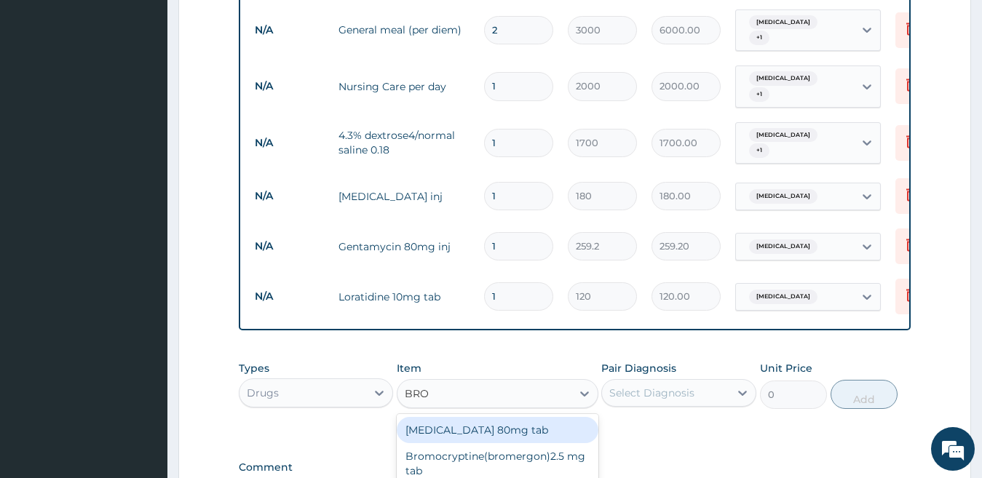
type input "BRON"
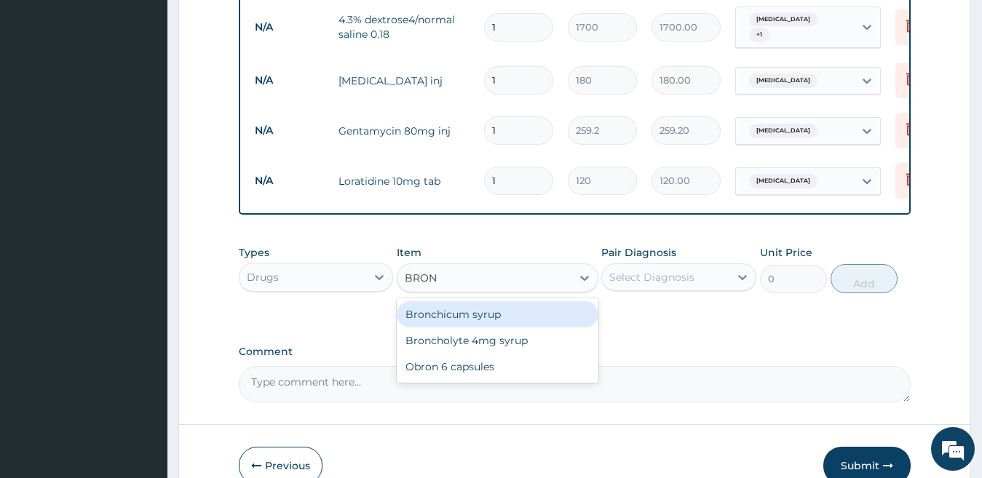
scroll to position [1005, 0]
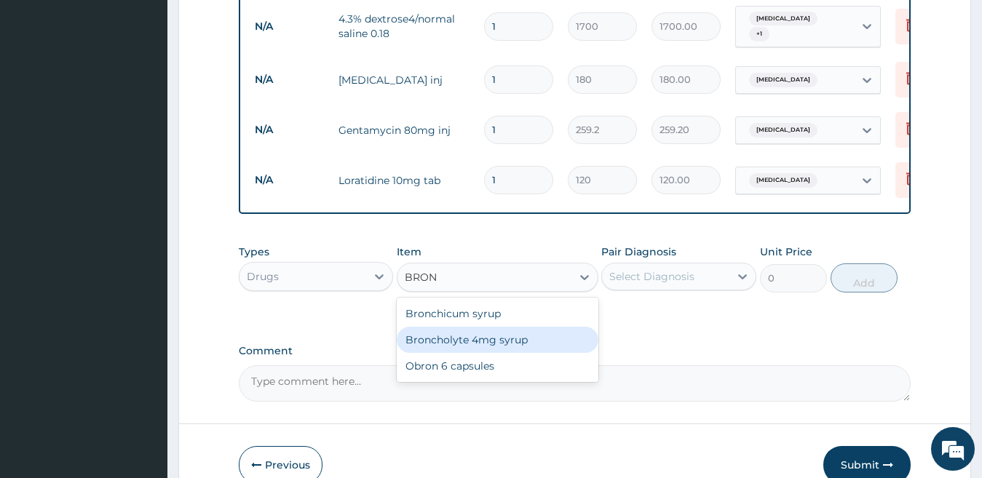
click at [555, 327] on div "Broncholyte 4mg syrup" at bounding box center [498, 340] width 202 height 26
type input "504"
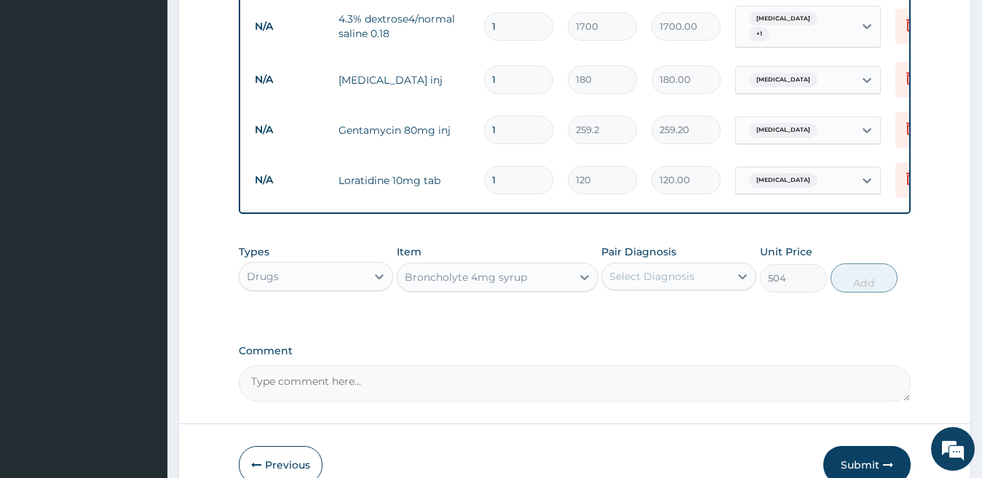
click at [558, 266] on div "Broncholyte 4mg syrup" at bounding box center [484, 277] width 174 height 23
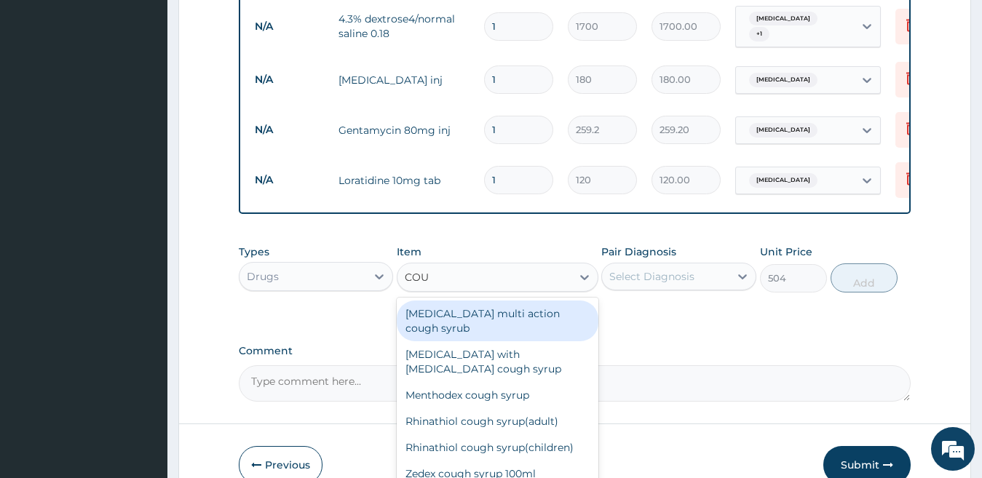
scroll to position [0, 0]
type input "COUGH"
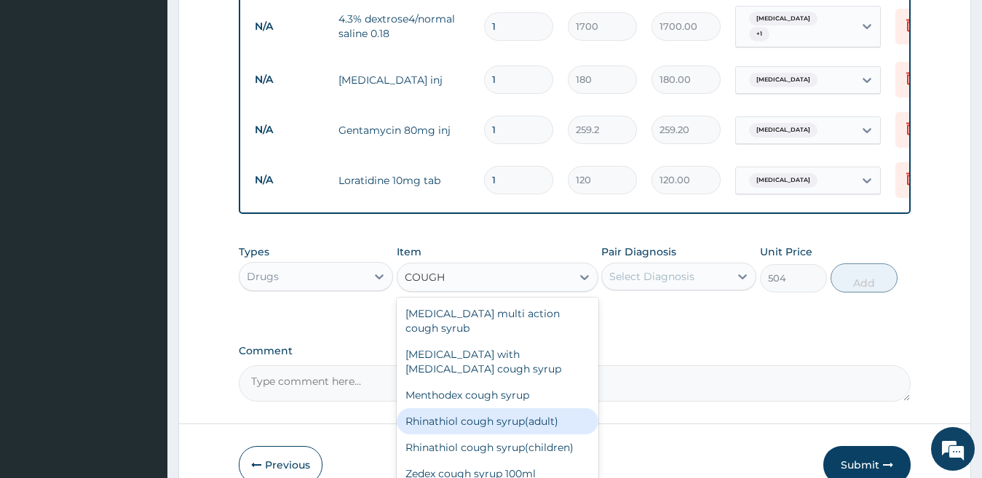
click at [536, 408] on div "Rhinathiol cough syrup(adult)" at bounding box center [498, 421] width 202 height 26
type input "1728"
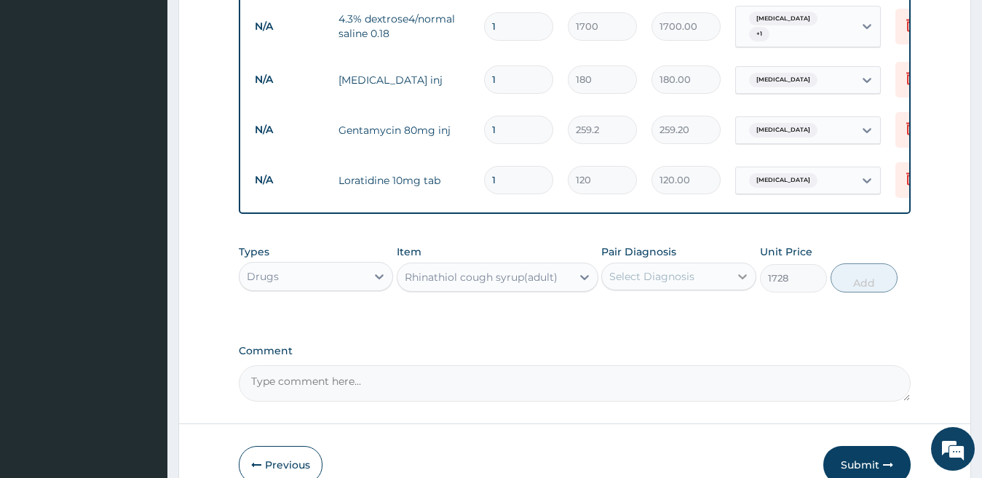
click at [740, 269] on icon at bounding box center [742, 276] width 15 height 15
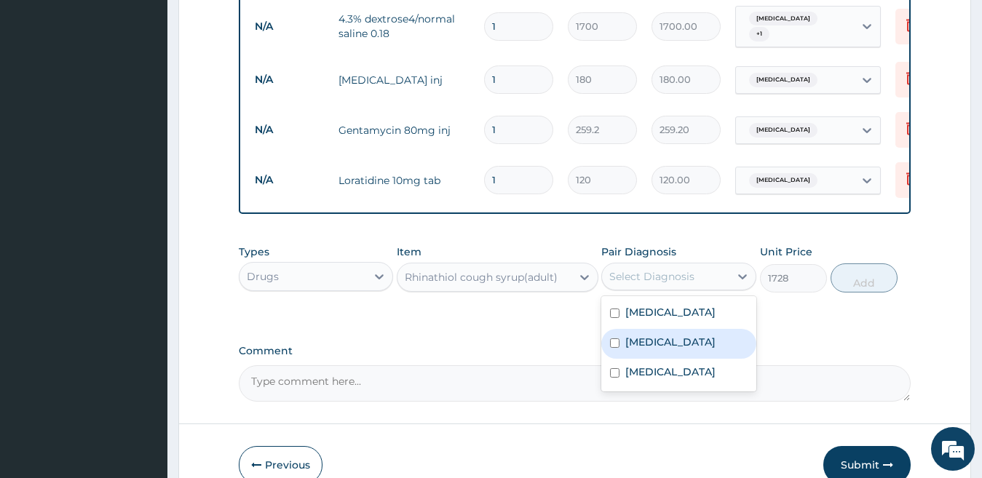
click at [725, 329] on div "Sepsis" at bounding box center [678, 344] width 155 height 30
checkbox input "true"
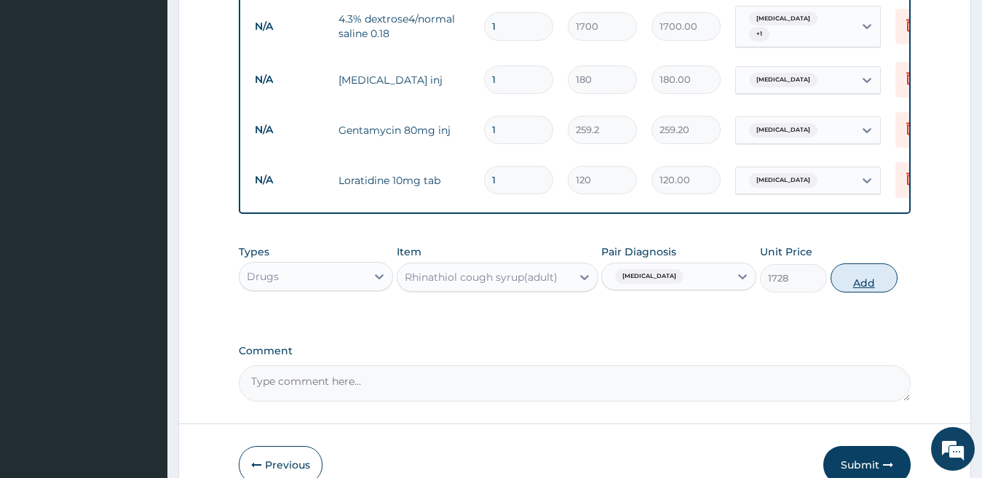
click at [847, 264] on button "Add" at bounding box center [864, 278] width 67 height 29
type input "0"
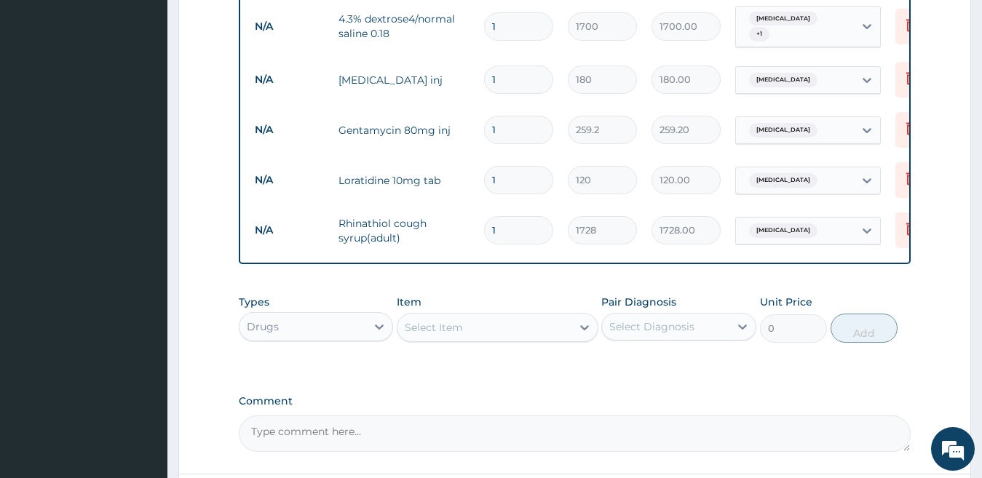
click at [487, 316] on div "Select Item" at bounding box center [484, 327] width 174 height 23
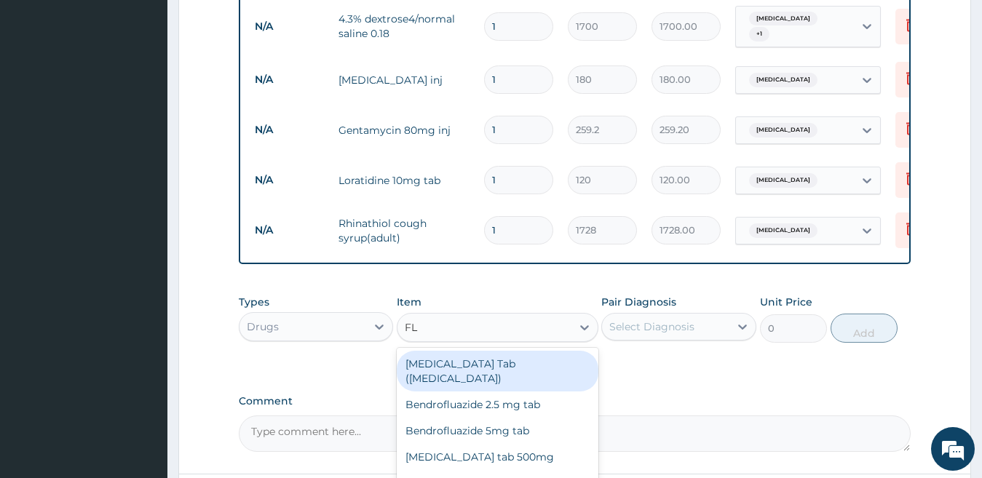
type input "F"
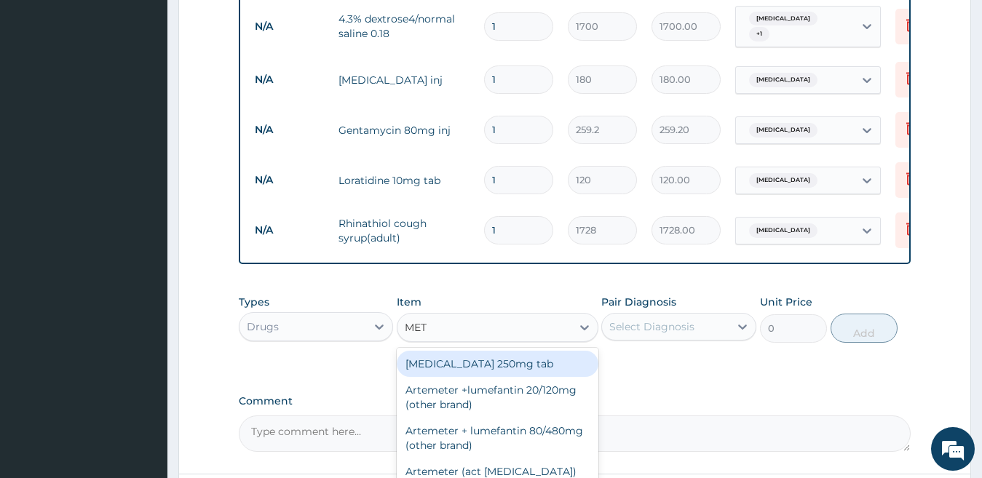
type input "METR"
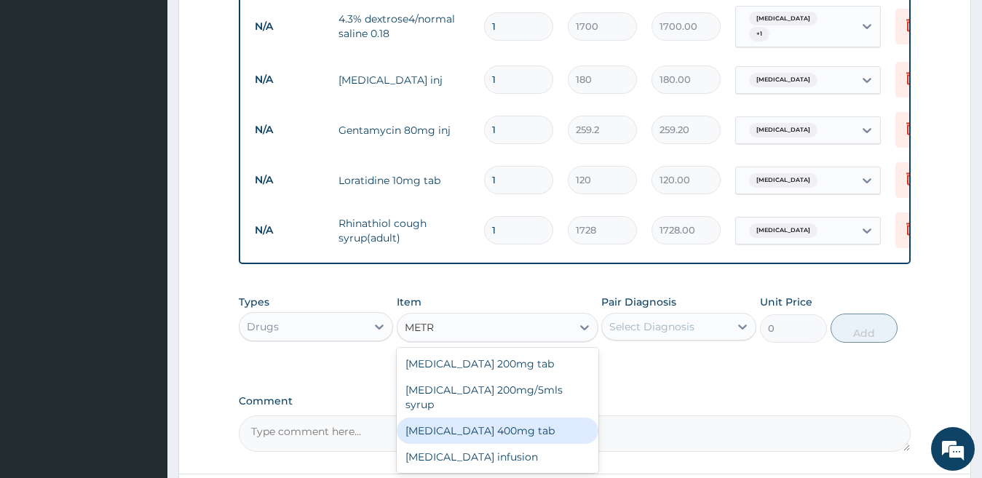
click at [465, 418] on div "Metronidazole 400mg tab" at bounding box center [498, 431] width 202 height 26
type input "50.4"
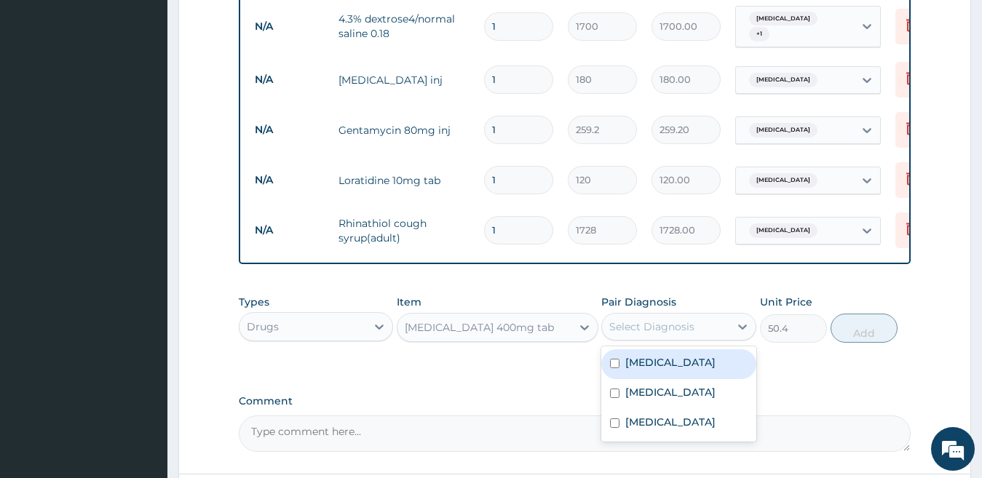
click at [626, 320] on div "Select Diagnosis" at bounding box center [651, 327] width 85 height 15
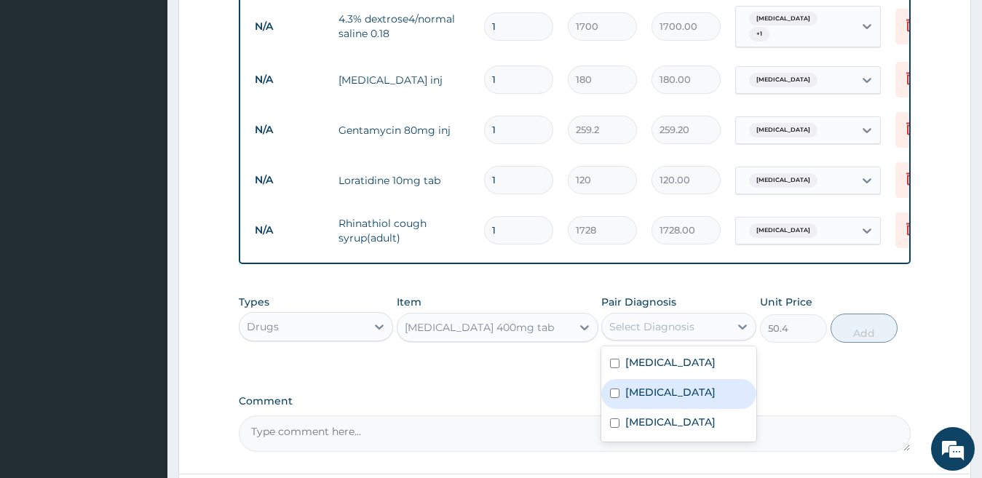
click at [619, 389] on input "checkbox" at bounding box center [614, 393] width 9 height 9
checkbox input "true"
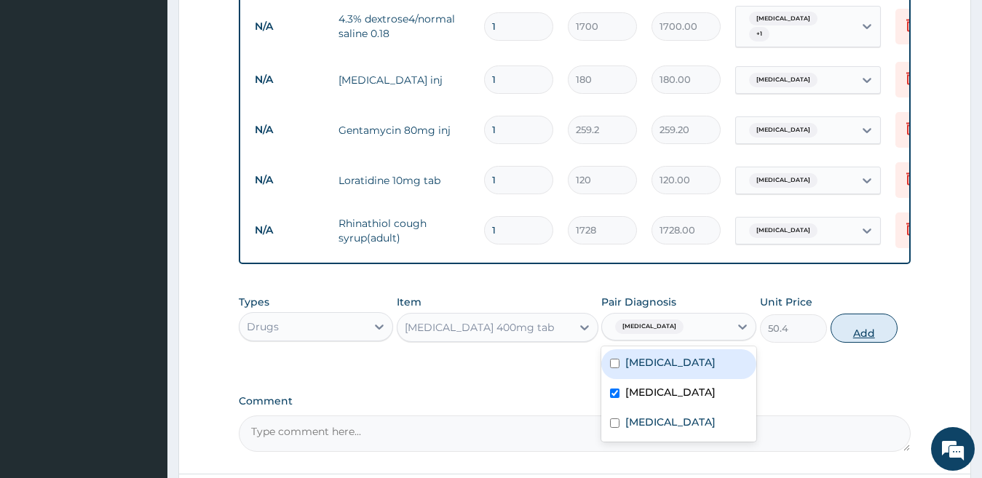
click at [848, 314] on button "Add" at bounding box center [864, 328] width 67 height 29
type input "0"
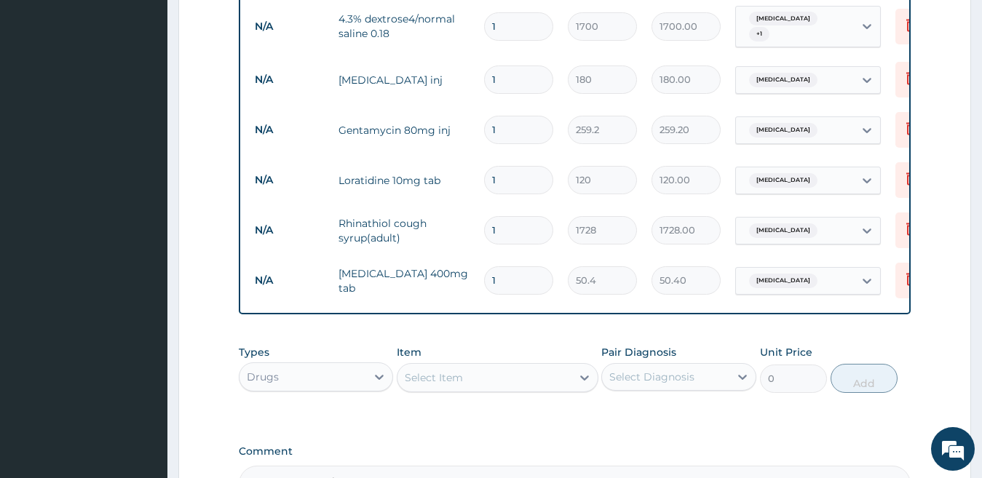
click at [454, 366] on div "Select Item" at bounding box center [484, 377] width 174 height 23
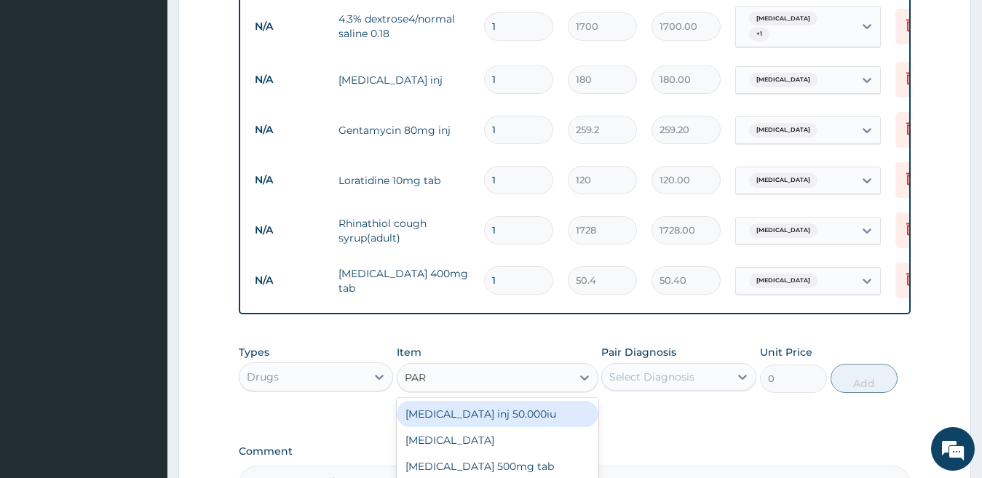
type input "PARA"
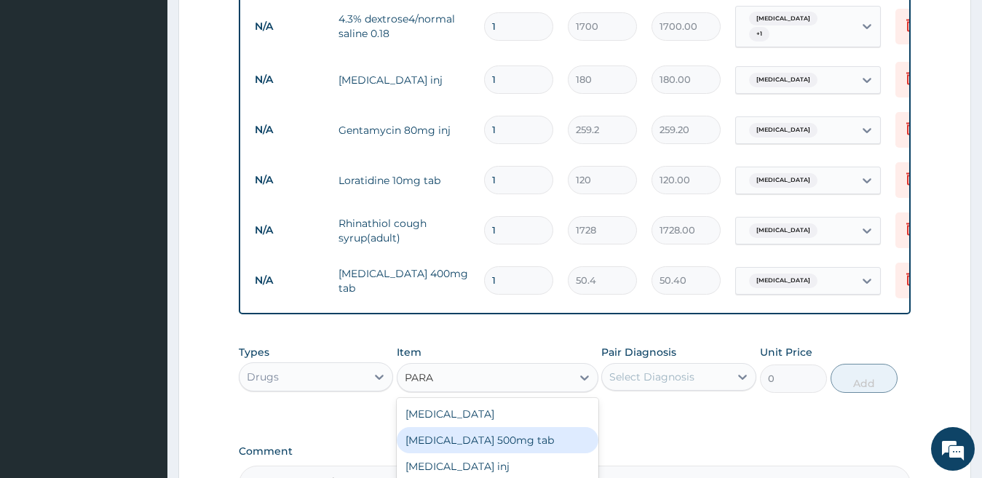
click at [440, 427] on div "Paracetamol 500mg tab" at bounding box center [498, 440] width 202 height 26
type input "12"
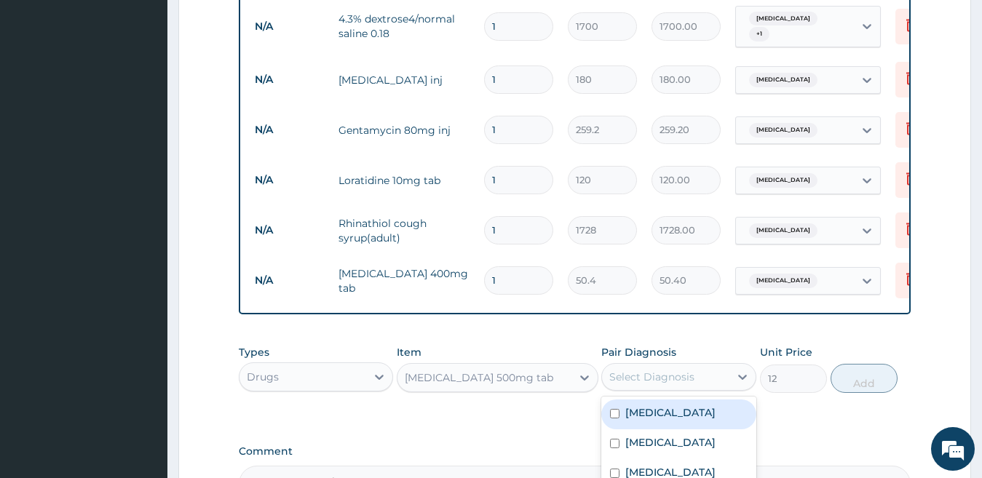
click at [639, 370] on div "Select Diagnosis" at bounding box center [651, 377] width 85 height 15
click at [630, 405] on label "Malaria" at bounding box center [670, 412] width 90 height 15
checkbox input "true"
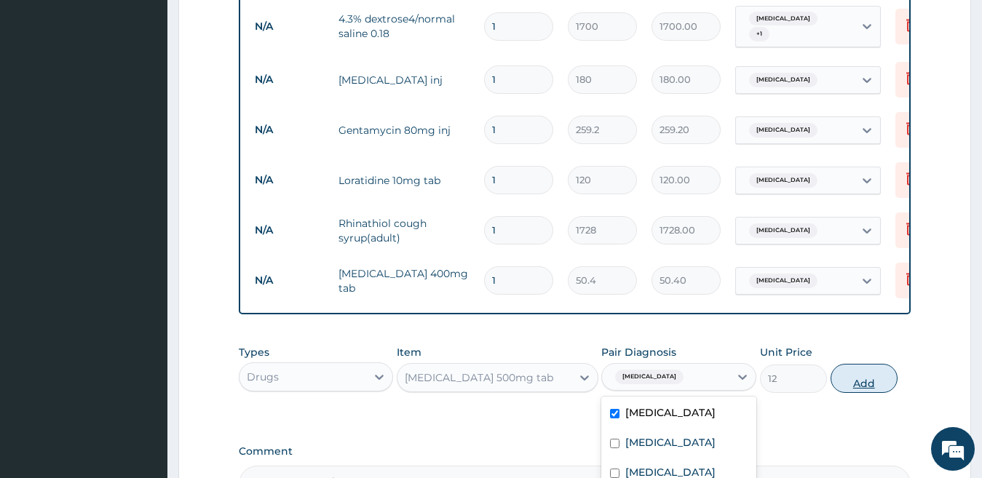
click at [865, 373] on button "Add" at bounding box center [864, 378] width 67 height 29
type input "0"
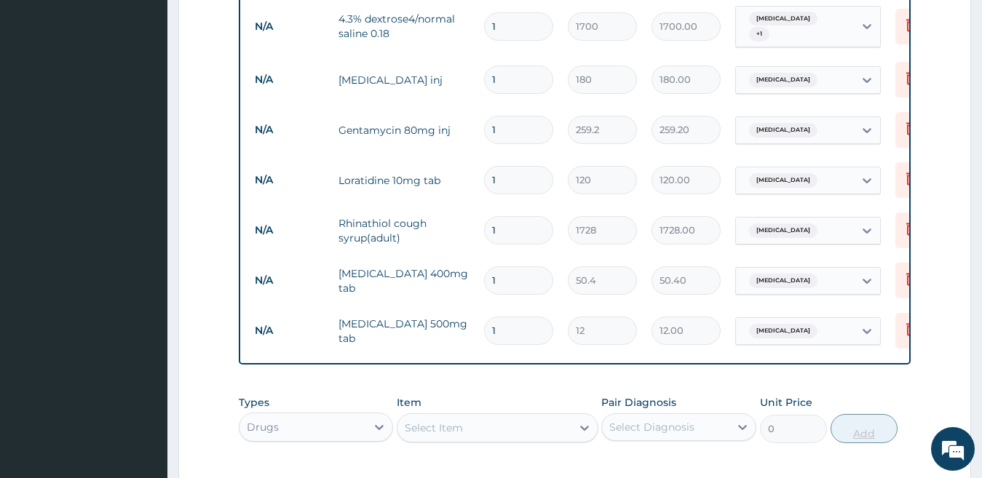
type input "18"
type input "216.00"
type input "18"
click at [505, 266] on input "1" at bounding box center [518, 280] width 69 height 28
type input "15"
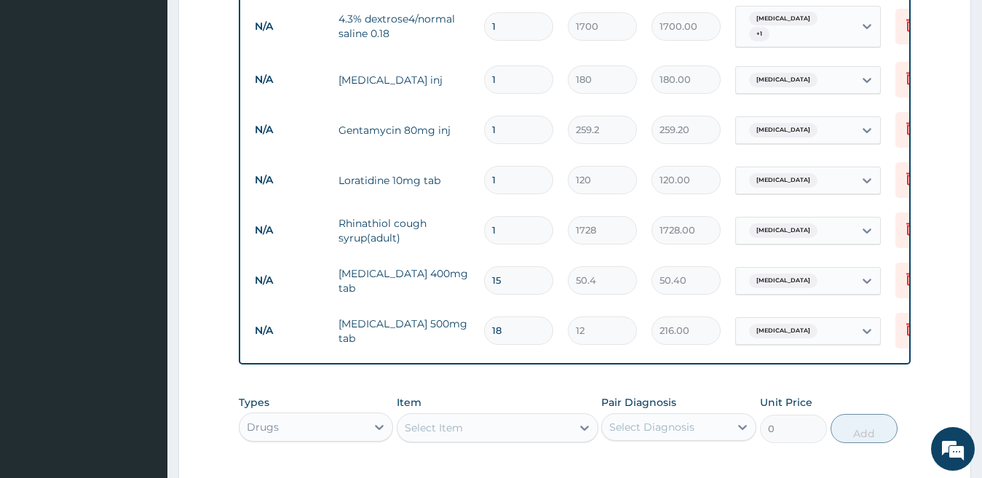
type input "756.00"
type input "15"
click at [507, 166] on input "1" at bounding box center [518, 180] width 69 height 28
type input "10"
type input "1200.00"
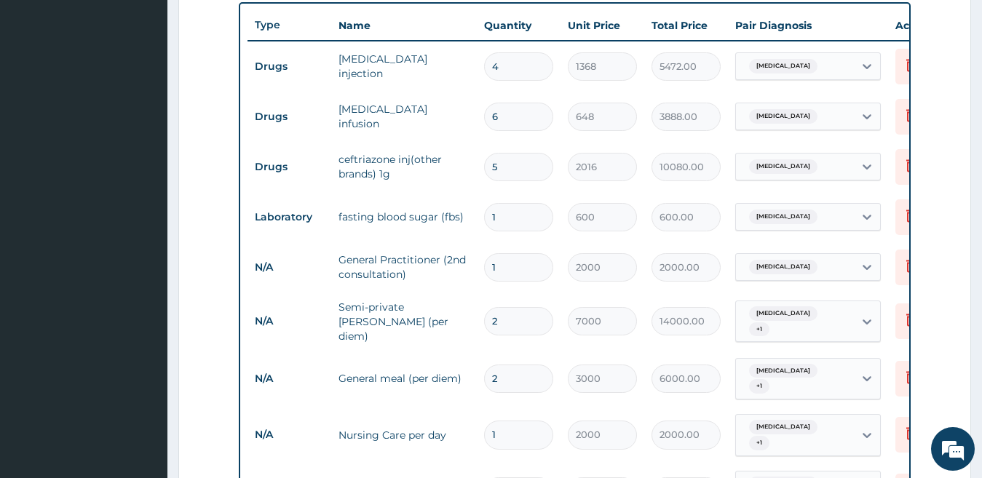
scroll to position [539, 0]
type input "10"
click at [527, 421] on input "1" at bounding box center [518, 435] width 69 height 28
type input "0.00"
type input "2"
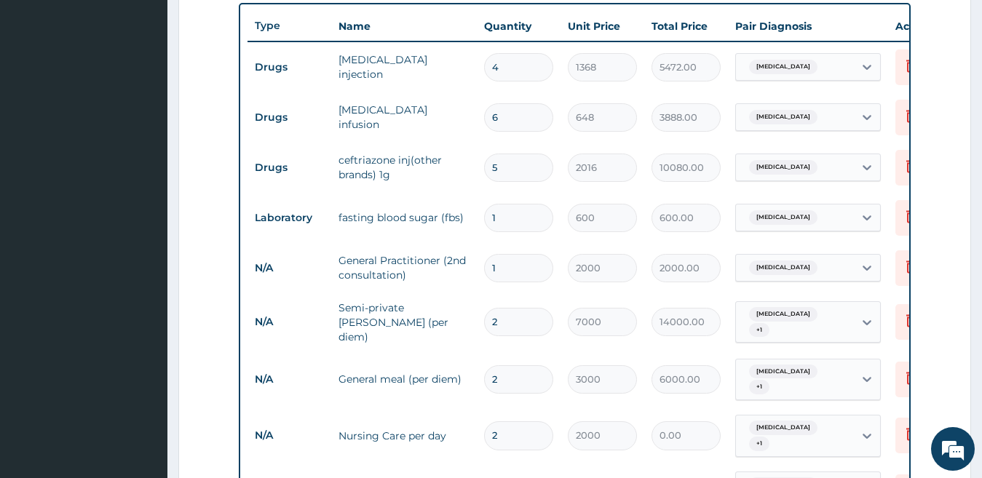
type input "4000.00"
type input "2"
type input "10"
type input "17000.00"
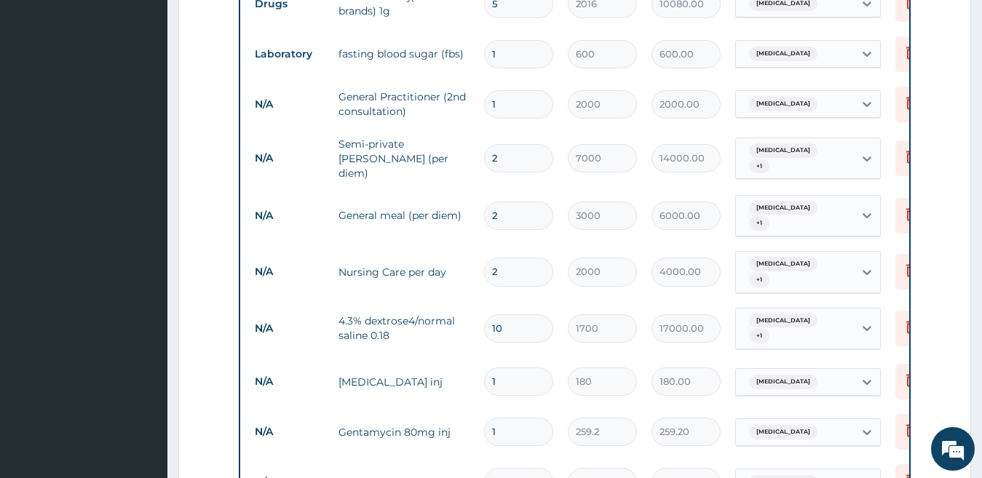
scroll to position [713, 0]
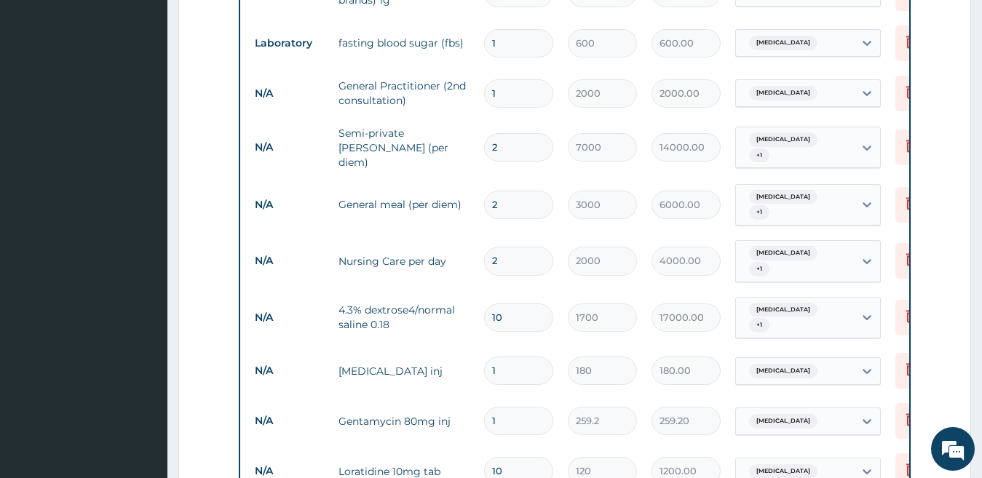
type input "10"
click at [515, 357] on input "1" at bounding box center [518, 371] width 69 height 28
type input "12"
type input "2160.00"
type input "12"
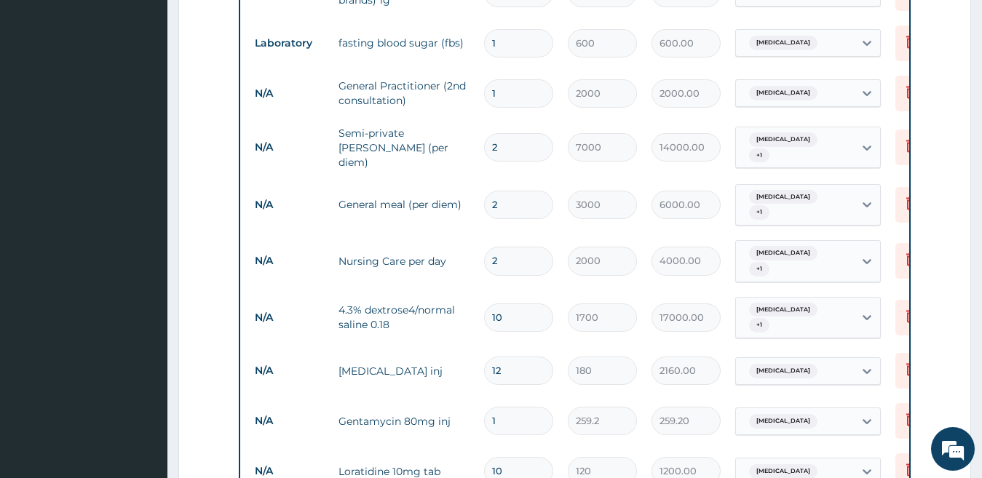
click at [508, 407] on input "1" at bounding box center [518, 421] width 69 height 28
type input "0.00"
type input "6"
type input "1555.20"
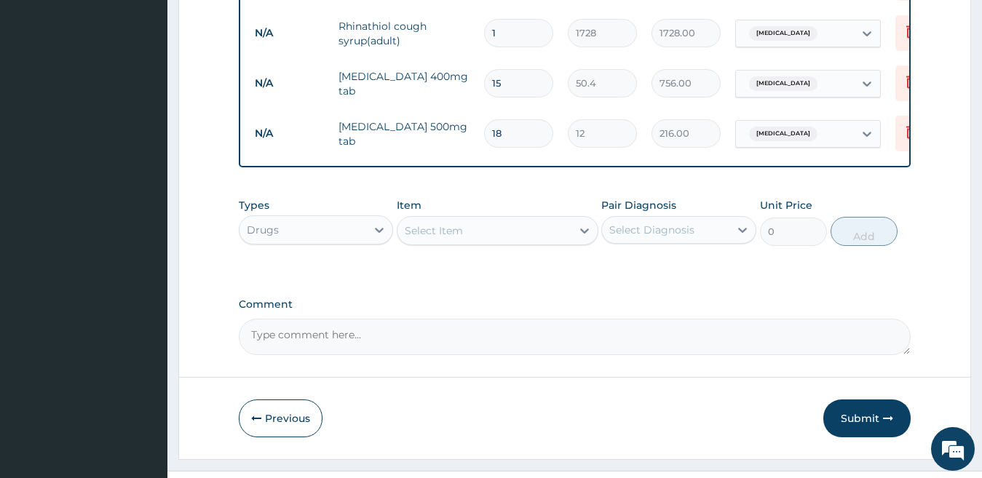
scroll to position [1208, 0]
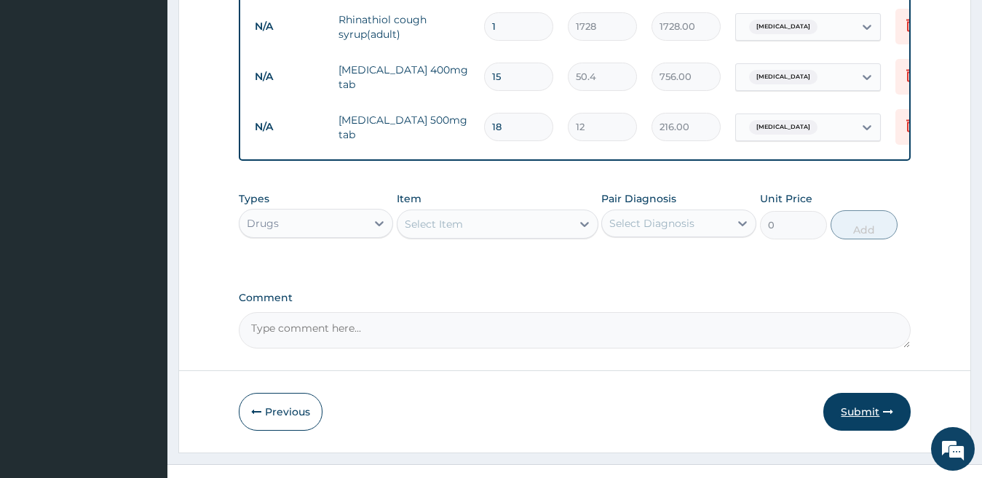
type input "6"
click at [874, 411] on button "Submit" at bounding box center [866, 412] width 87 height 38
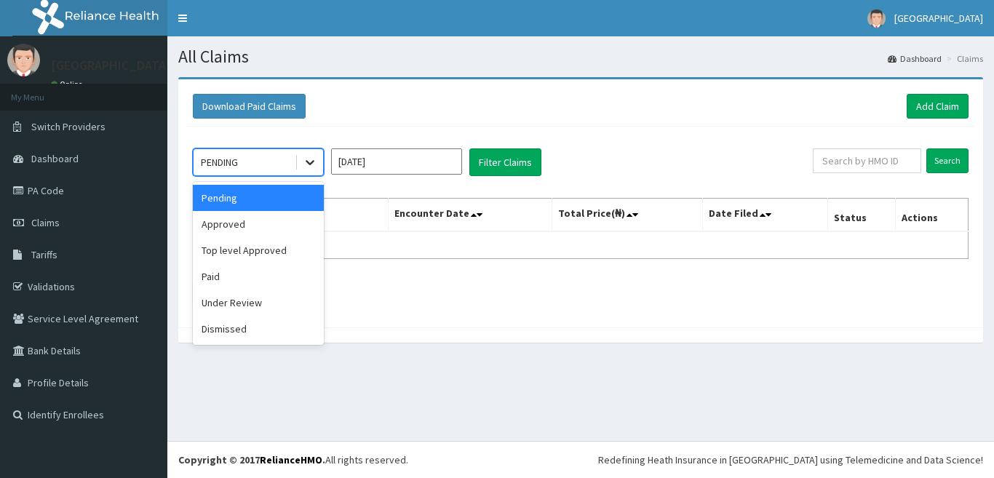
click at [309, 162] on icon at bounding box center [310, 162] width 15 height 15
click at [288, 298] on div "Under Review" at bounding box center [258, 303] width 131 height 26
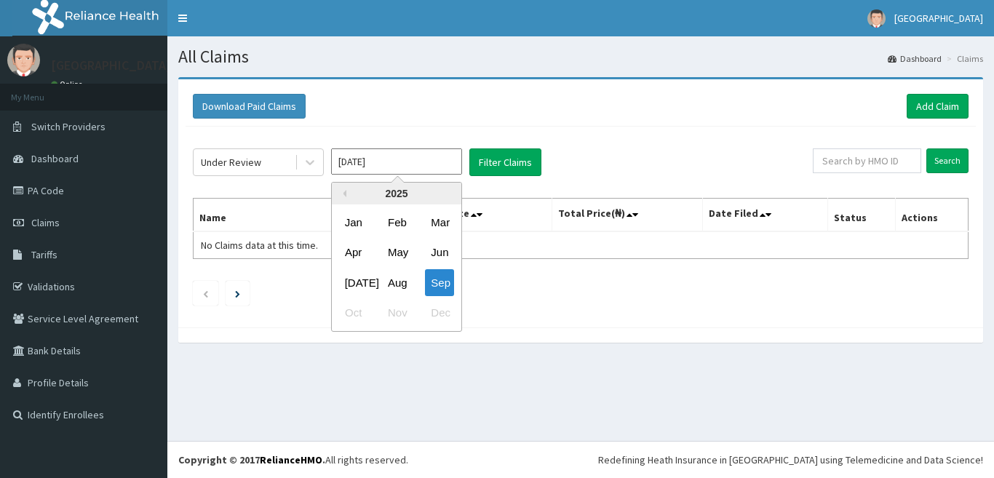
click at [412, 155] on input "[DATE]" at bounding box center [396, 162] width 131 height 26
click at [400, 278] on div "Aug" at bounding box center [396, 282] width 29 height 27
type input "[DATE]"
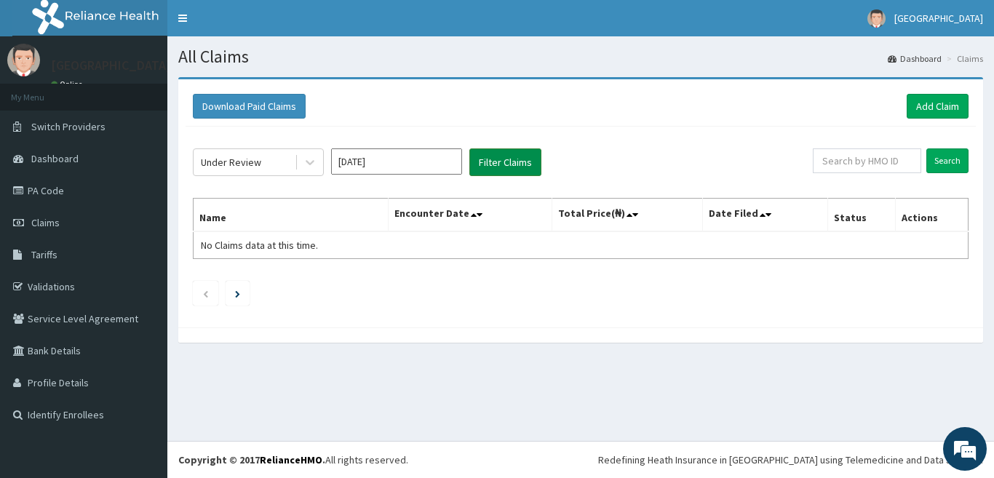
click at [496, 160] on button "Filter Claims" at bounding box center [506, 163] width 72 height 28
